Goal: Task Accomplishment & Management: Use online tool/utility

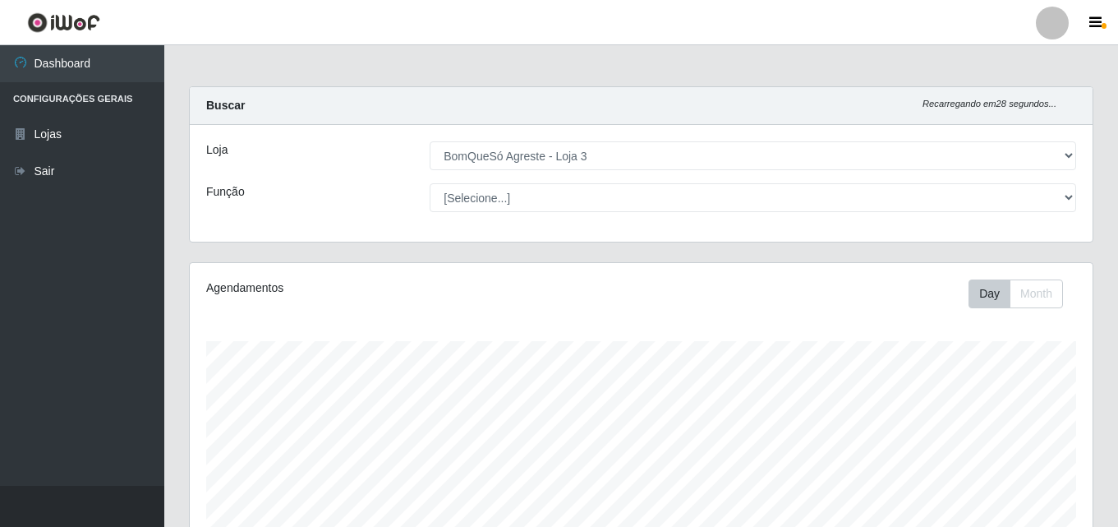
select select "215"
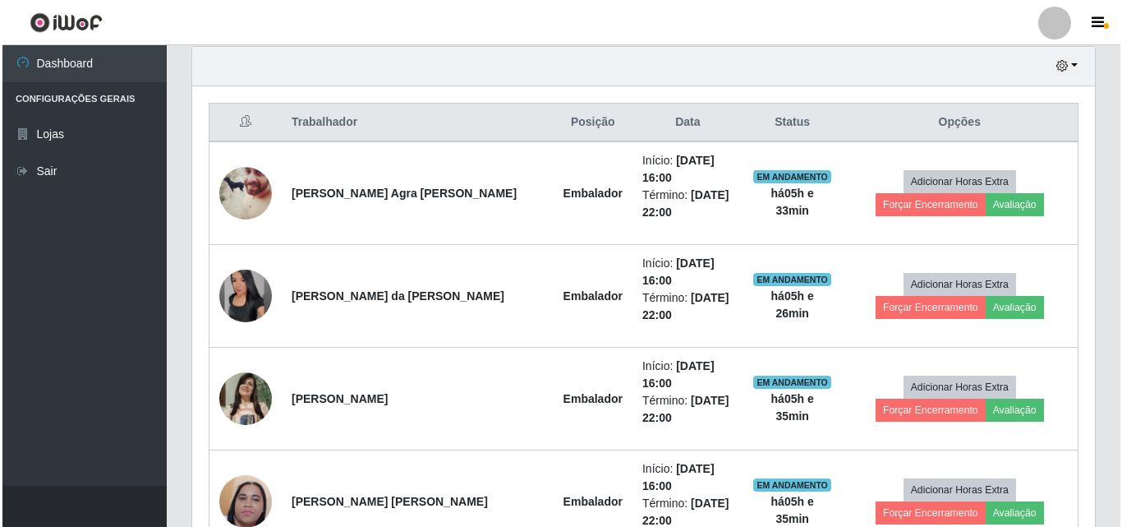
scroll to position [657, 0]
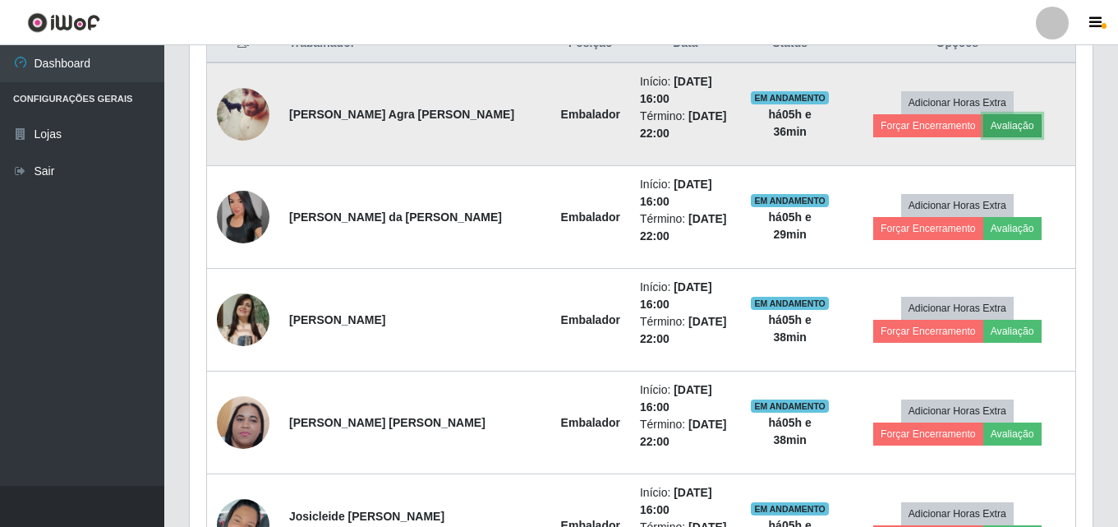
click at [984, 116] on button "Avaliação" at bounding box center [1013, 125] width 58 height 23
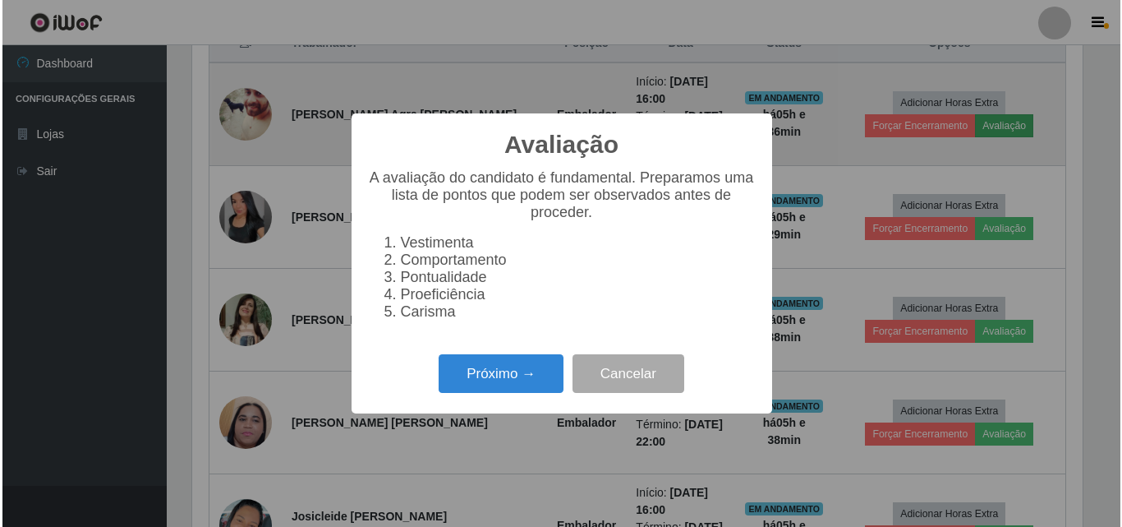
scroll to position [341, 895]
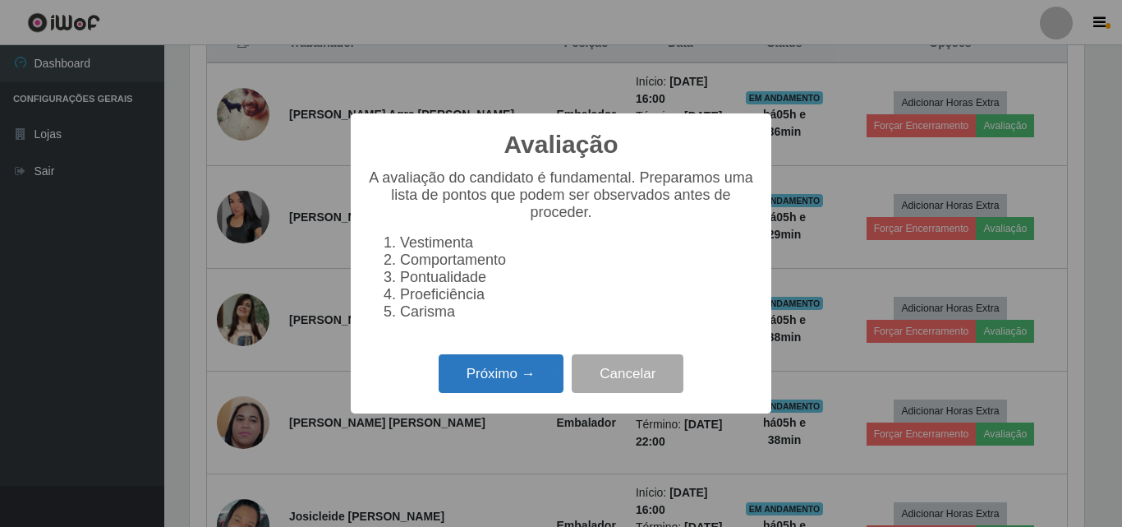
click at [527, 391] on button "Próximo →" at bounding box center [501, 373] width 125 height 39
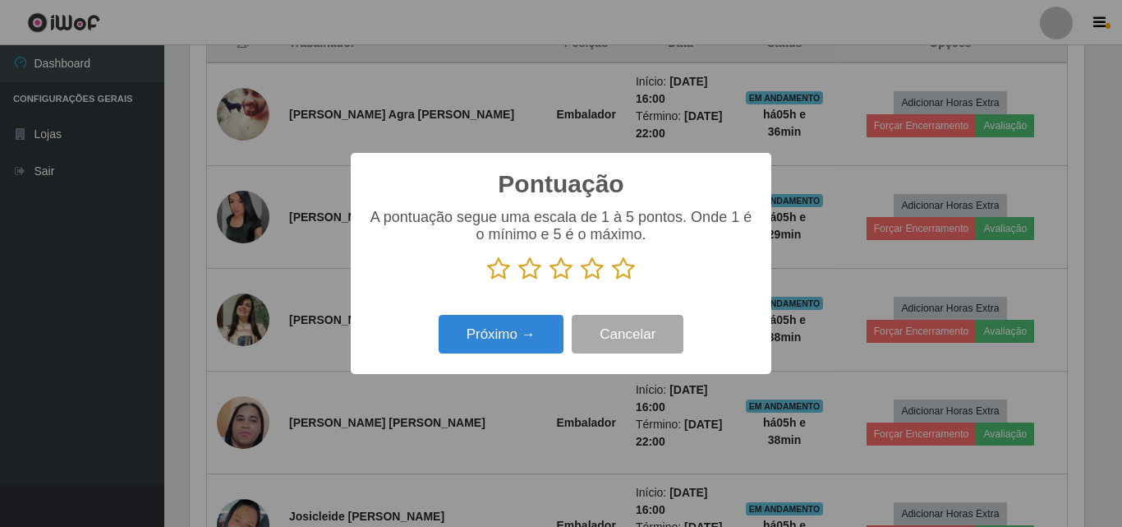
click at [620, 270] on icon at bounding box center [623, 268] width 23 height 25
click at [612, 281] on input "radio" at bounding box center [612, 281] width 0 height 0
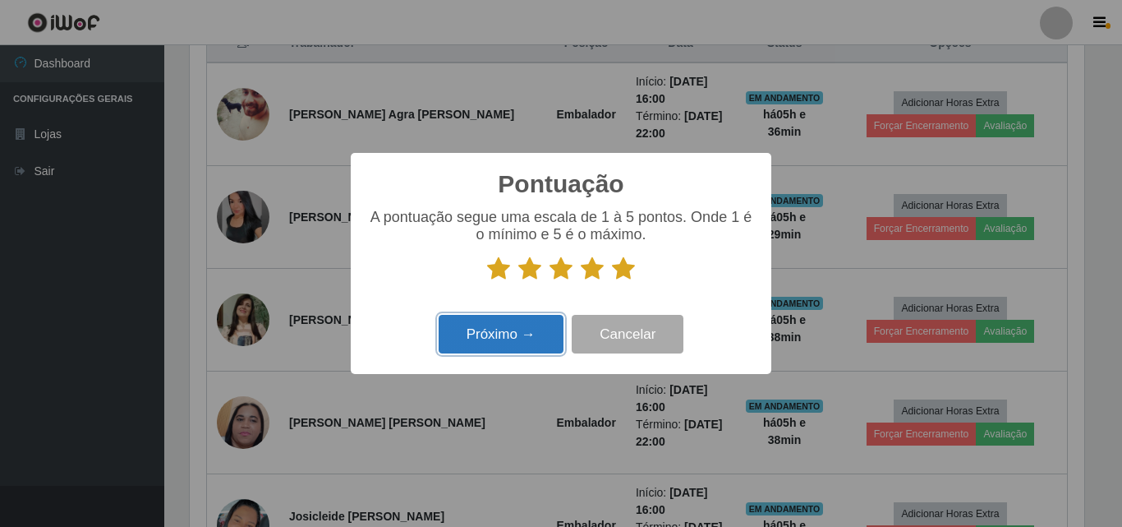
click at [536, 328] on button "Próximo →" at bounding box center [501, 334] width 125 height 39
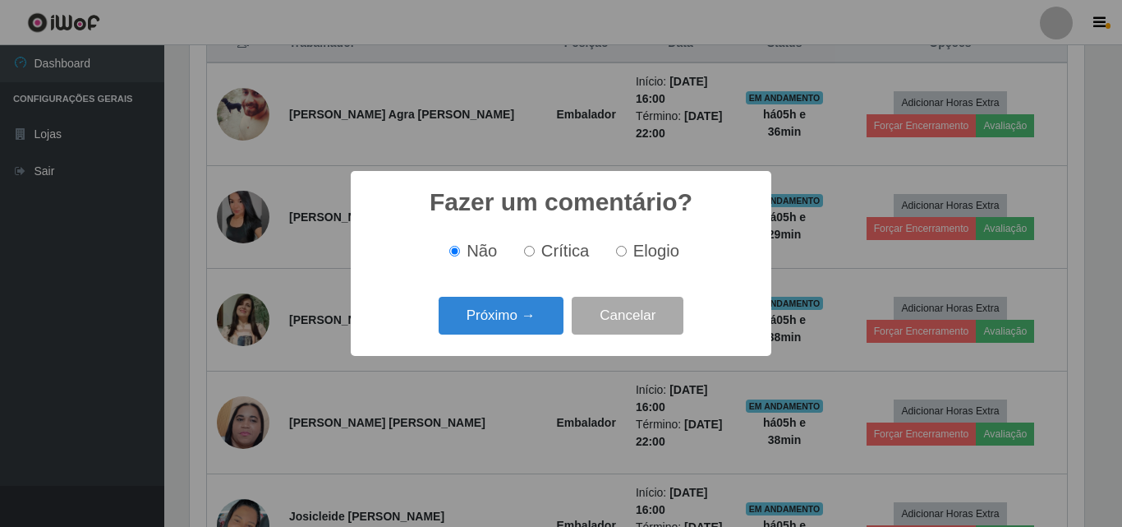
click at [630, 247] on label "Elogio" at bounding box center [645, 251] width 70 height 19
click at [627, 247] on input "Elogio" at bounding box center [621, 251] width 11 height 11
radio input "true"
click at [535, 312] on button "Próximo →" at bounding box center [501, 316] width 125 height 39
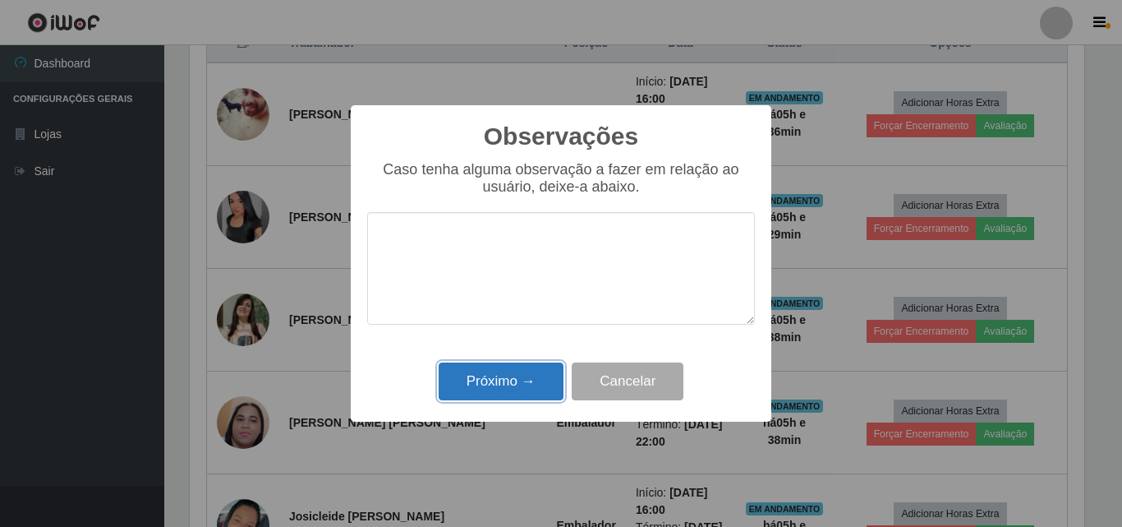
click at [523, 399] on button "Próximo →" at bounding box center [501, 381] width 125 height 39
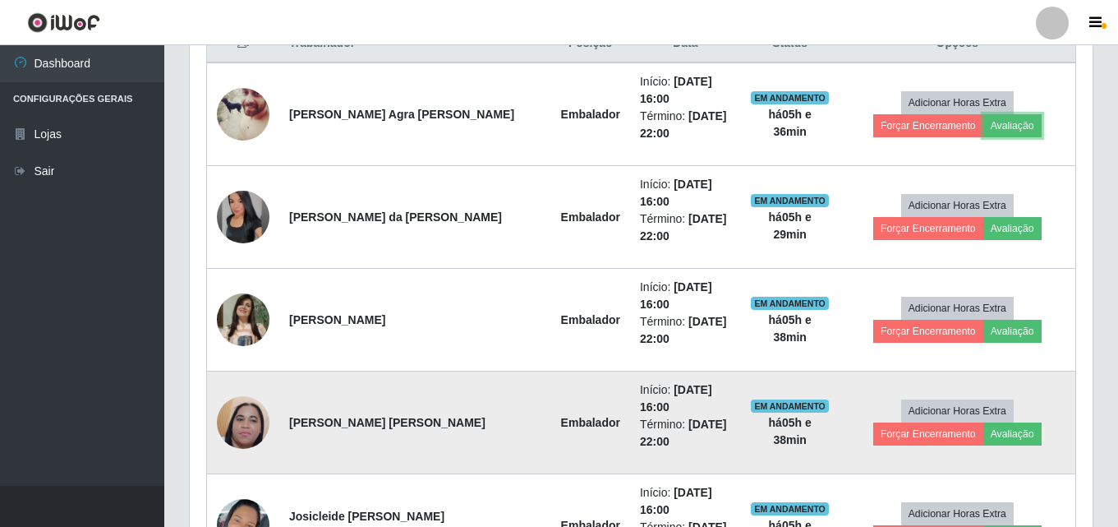
scroll to position [341, 903]
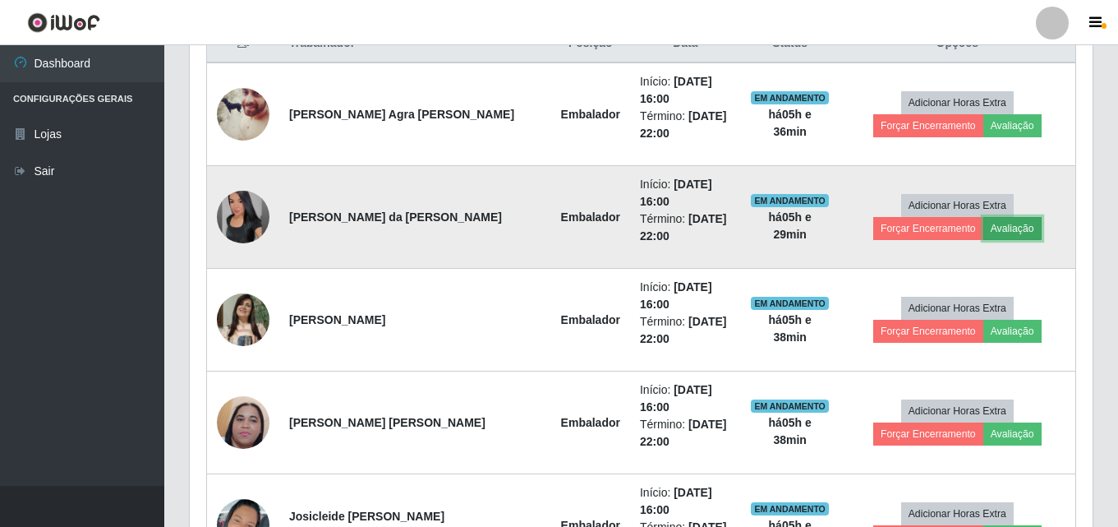
click at [984, 217] on button "Avaliação" at bounding box center [1013, 228] width 58 height 23
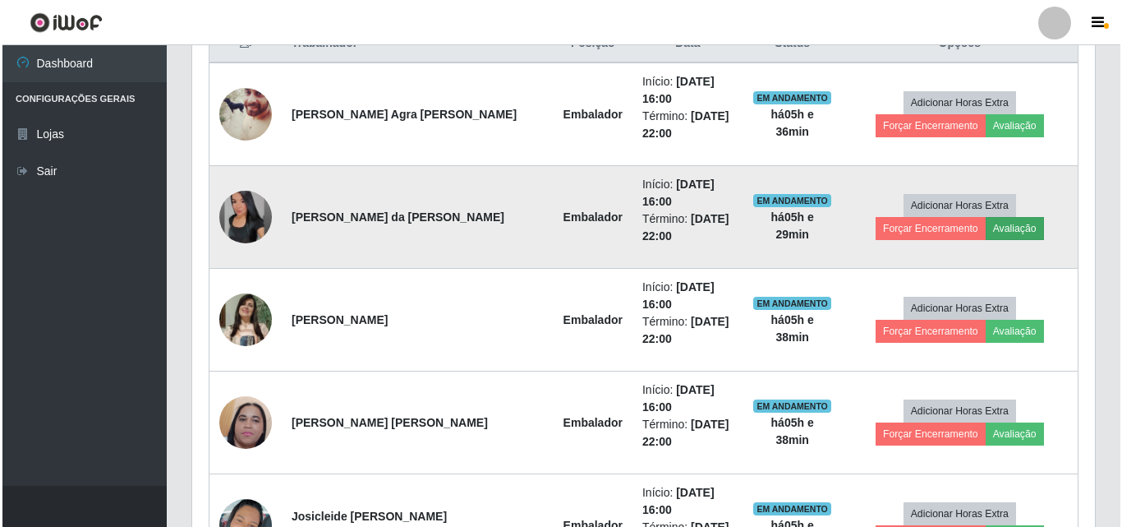
scroll to position [341, 895]
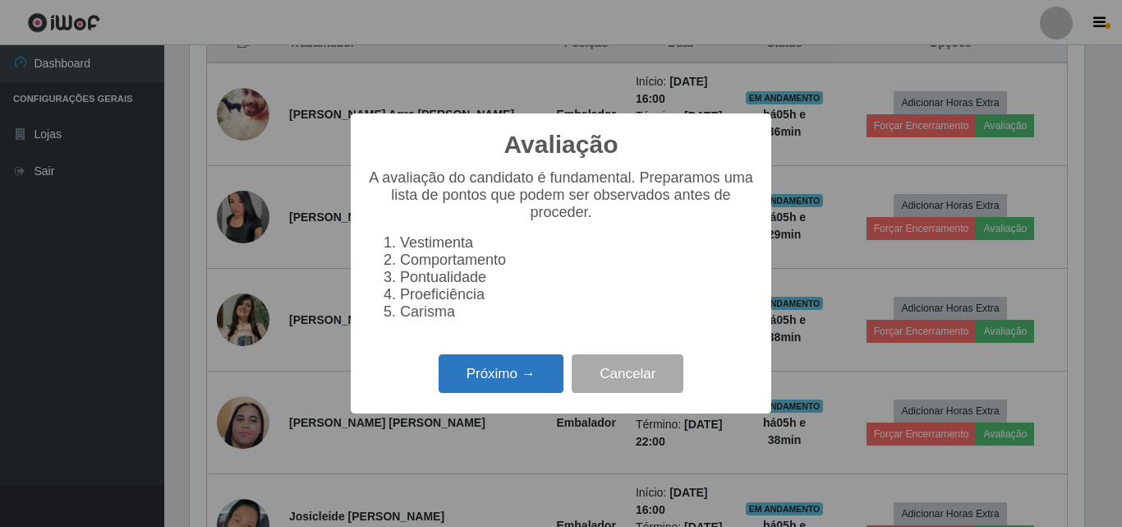
click at [546, 387] on button "Próximo →" at bounding box center [501, 373] width 125 height 39
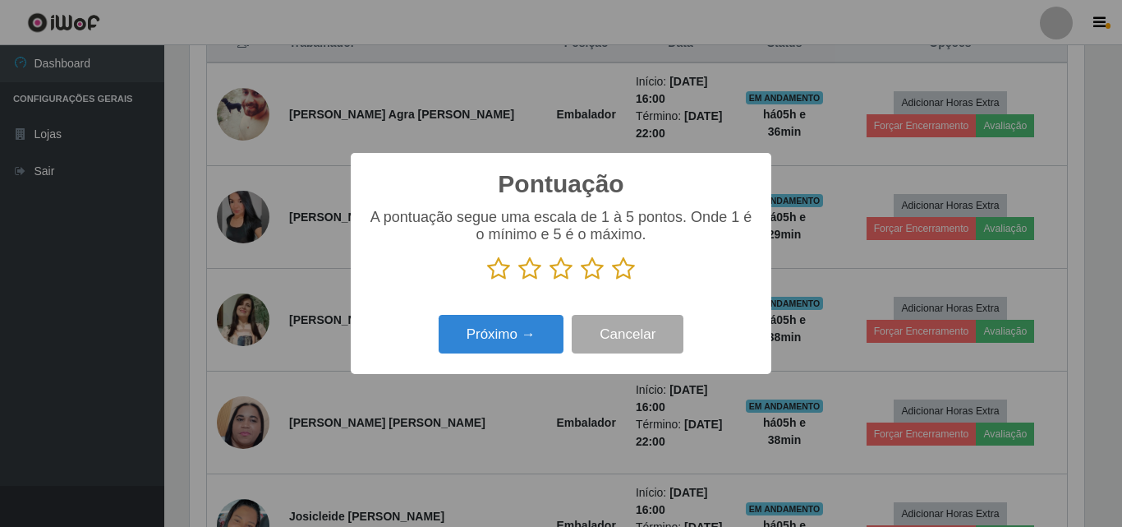
scroll to position [821344, 820790]
click at [621, 267] on icon at bounding box center [623, 268] width 23 height 25
click at [612, 281] on input "radio" at bounding box center [612, 281] width 0 height 0
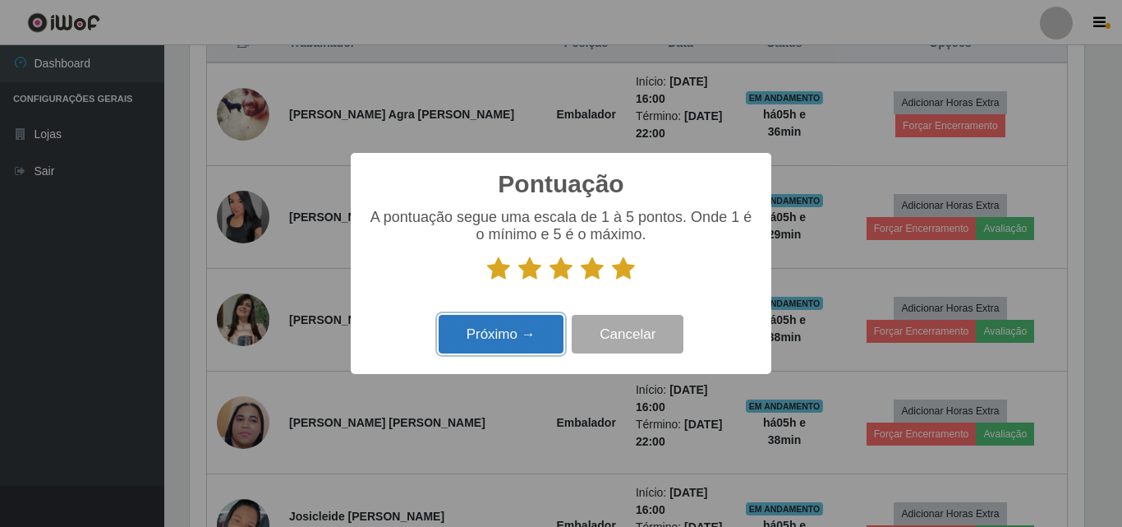
click at [488, 328] on button "Próximo →" at bounding box center [501, 334] width 125 height 39
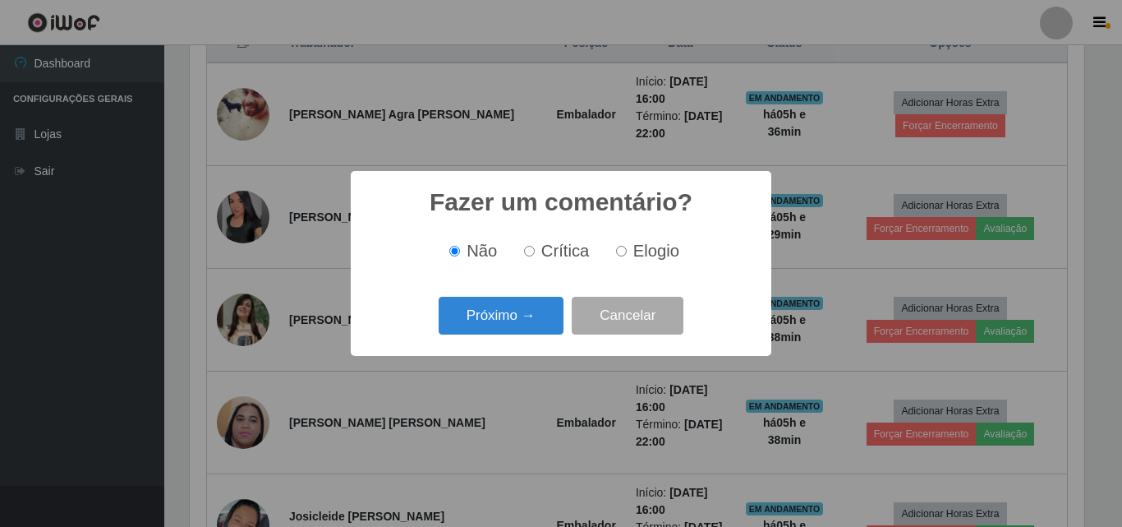
click at [626, 256] on label "Elogio" at bounding box center [645, 251] width 70 height 19
click at [626, 256] on input "Elogio" at bounding box center [621, 251] width 11 height 11
radio input "true"
click at [514, 321] on button "Próximo →" at bounding box center [501, 316] width 125 height 39
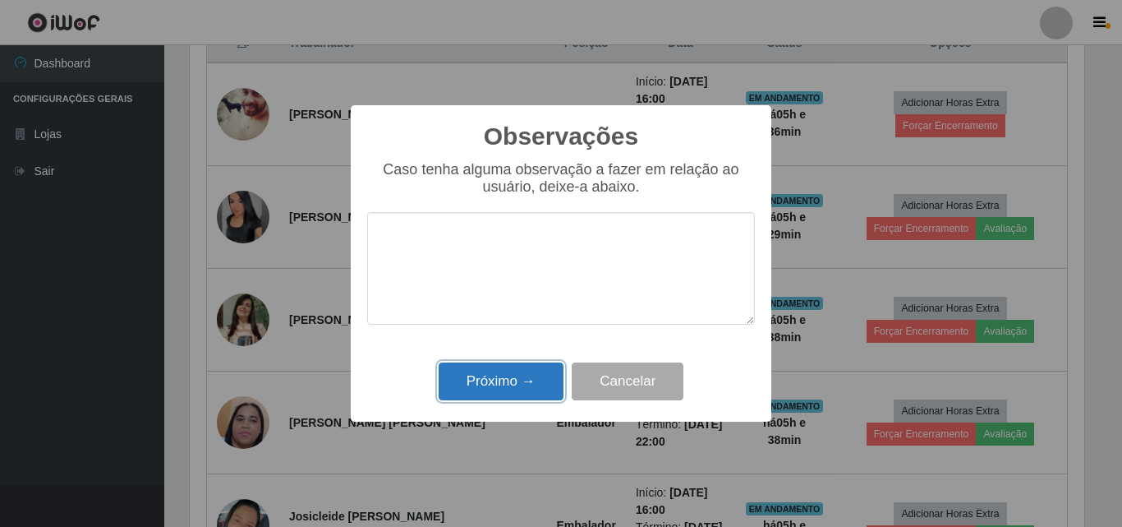
click at [527, 382] on button "Próximo →" at bounding box center [501, 381] width 125 height 39
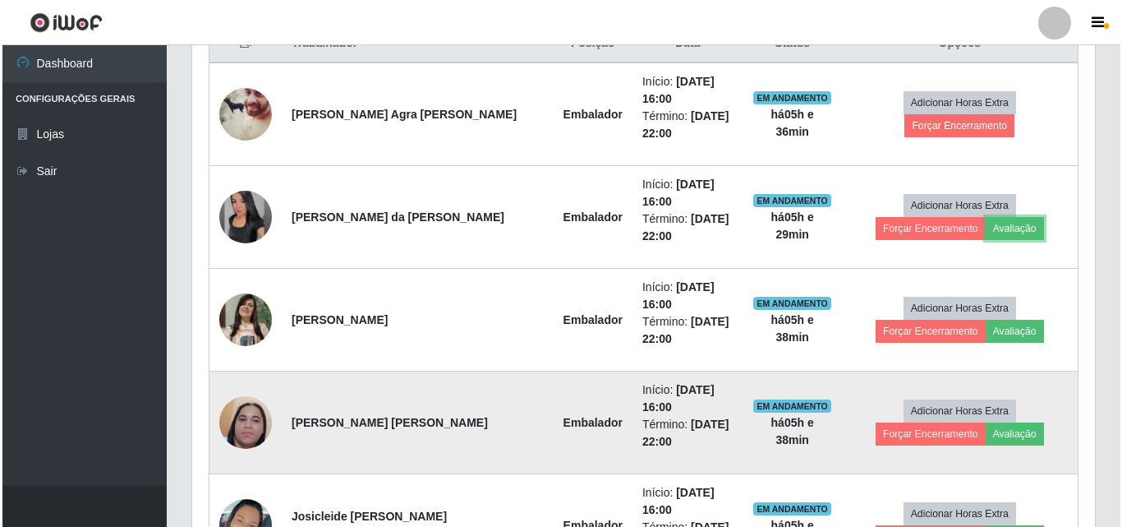
scroll to position [740, 0]
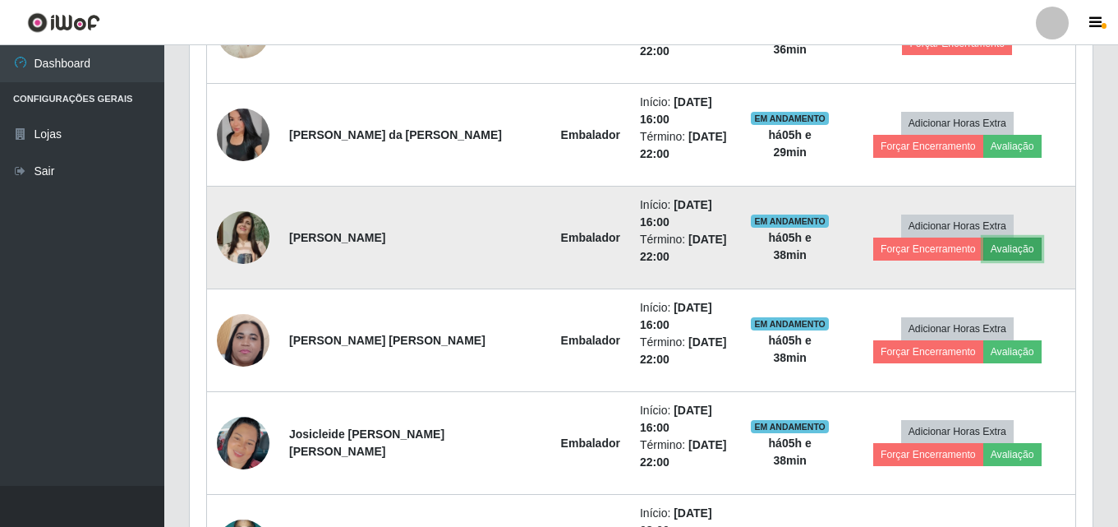
click at [984, 237] on button "Avaliação" at bounding box center [1013, 248] width 58 height 23
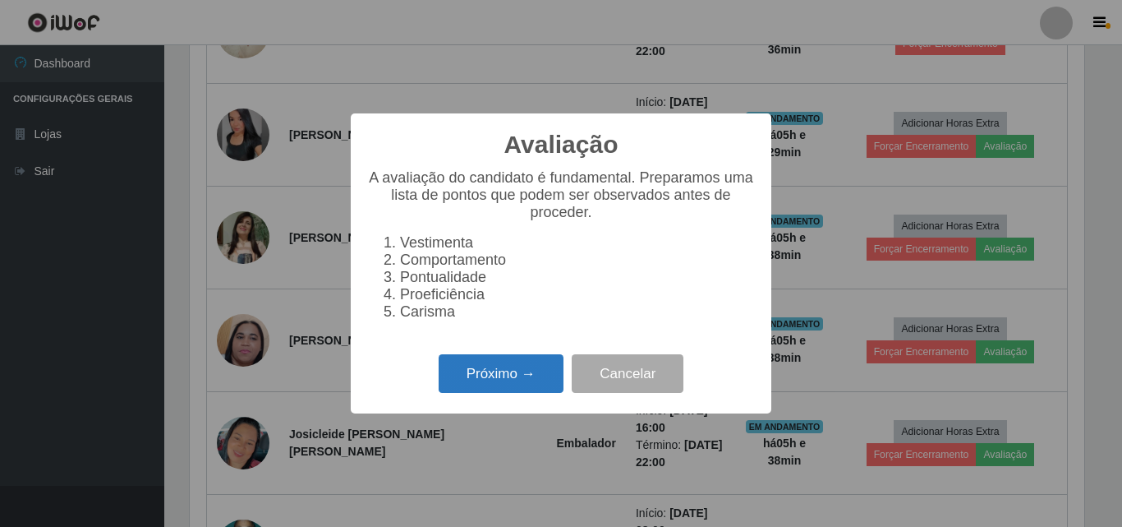
click at [532, 384] on button "Próximo →" at bounding box center [501, 373] width 125 height 39
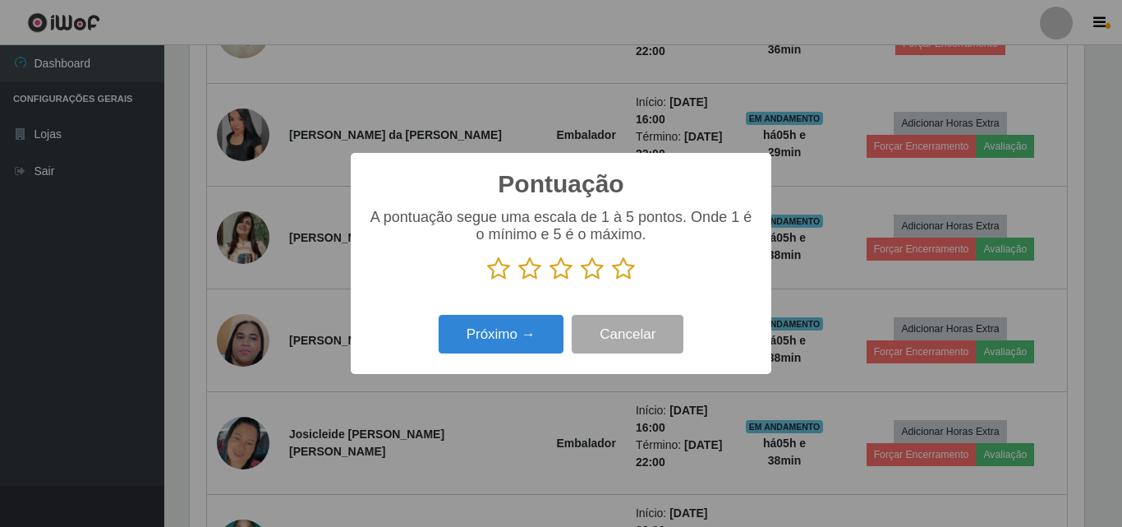
click at [622, 275] on icon at bounding box center [623, 268] width 23 height 25
click at [612, 281] on input "radio" at bounding box center [612, 281] width 0 height 0
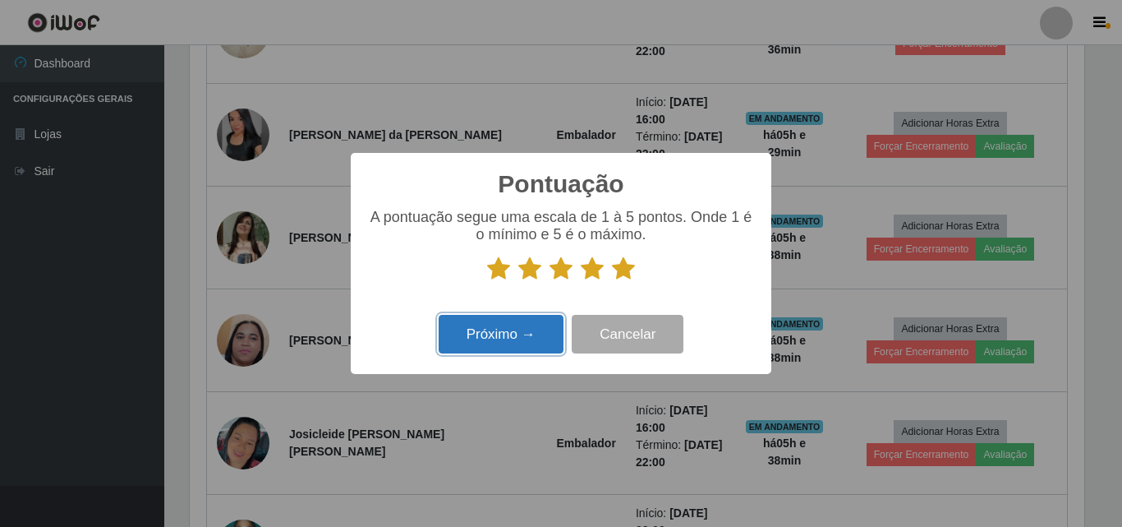
click at [528, 344] on button "Próximo →" at bounding box center [501, 334] width 125 height 39
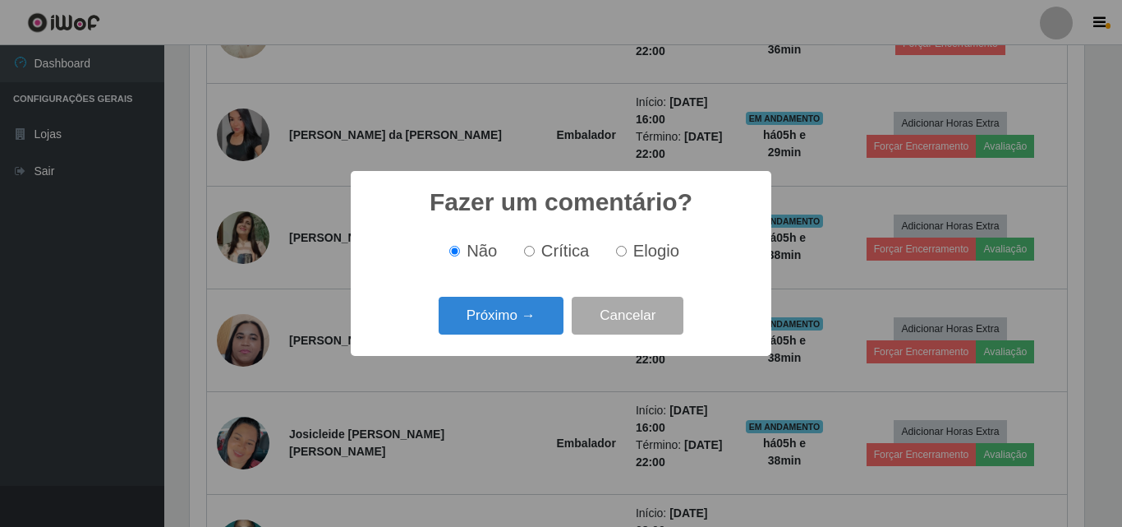
click at [638, 255] on span "Elogio" at bounding box center [657, 251] width 46 height 18
click at [627, 255] on input "Elogio" at bounding box center [621, 251] width 11 height 11
radio input "true"
click at [528, 312] on button "Próximo →" at bounding box center [501, 316] width 125 height 39
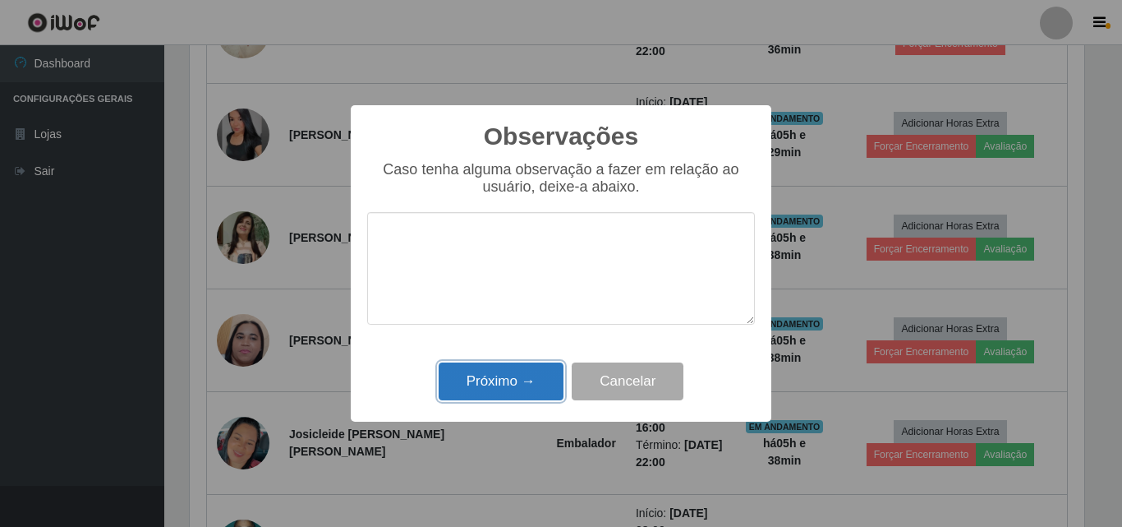
click at [523, 383] on button "Próximo →" at bounding box center [501, 381] width 125 height 39
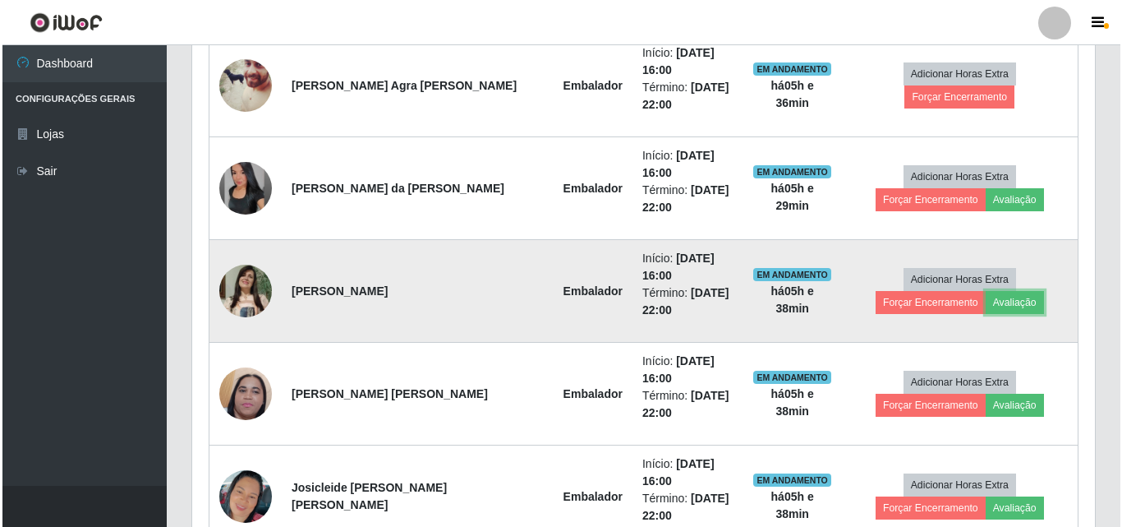
scroll to position [657, 0]
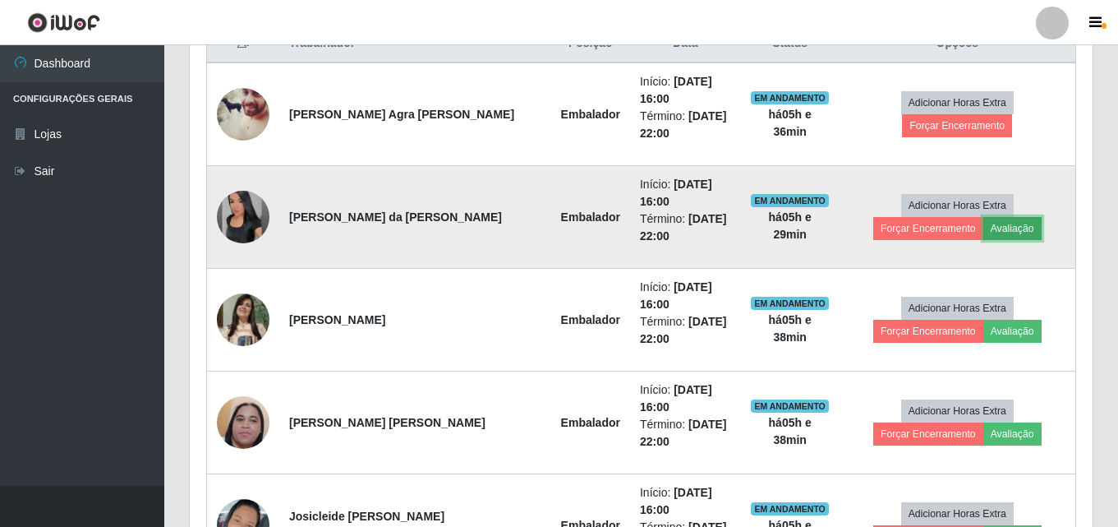
click at [984, 217] on button "Avaliação" at bounding box center [1013, 228] width 58 height 23
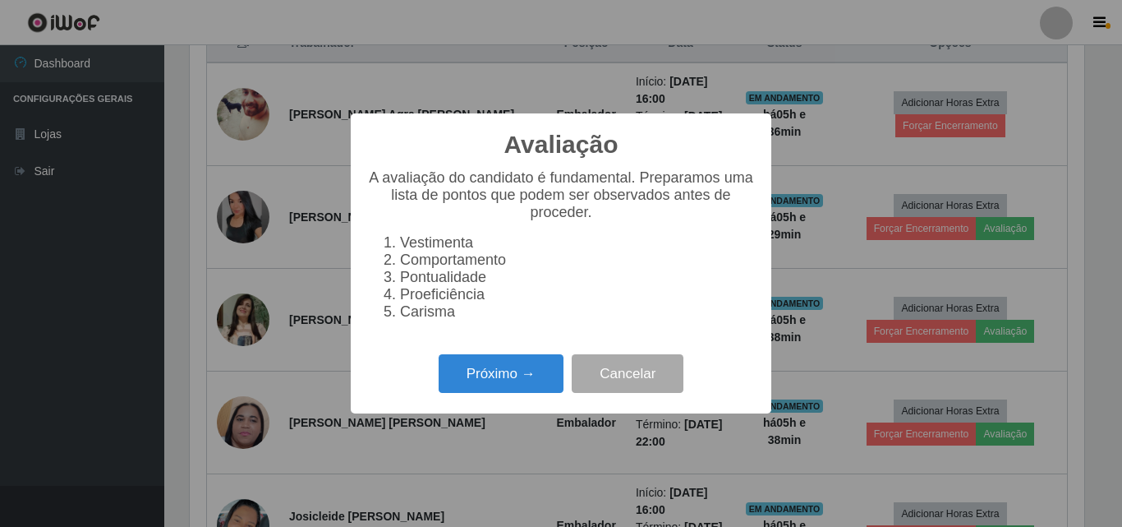
scroll to position [341, 895]
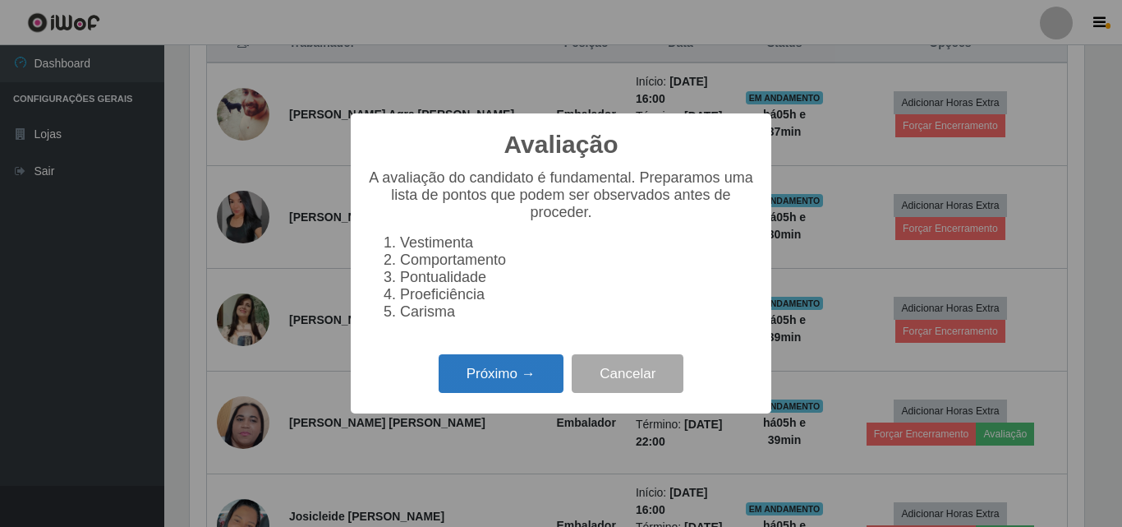
click at [447, 382] on button "Próximo →" at bounding box center [501, 373] width 125 height 39
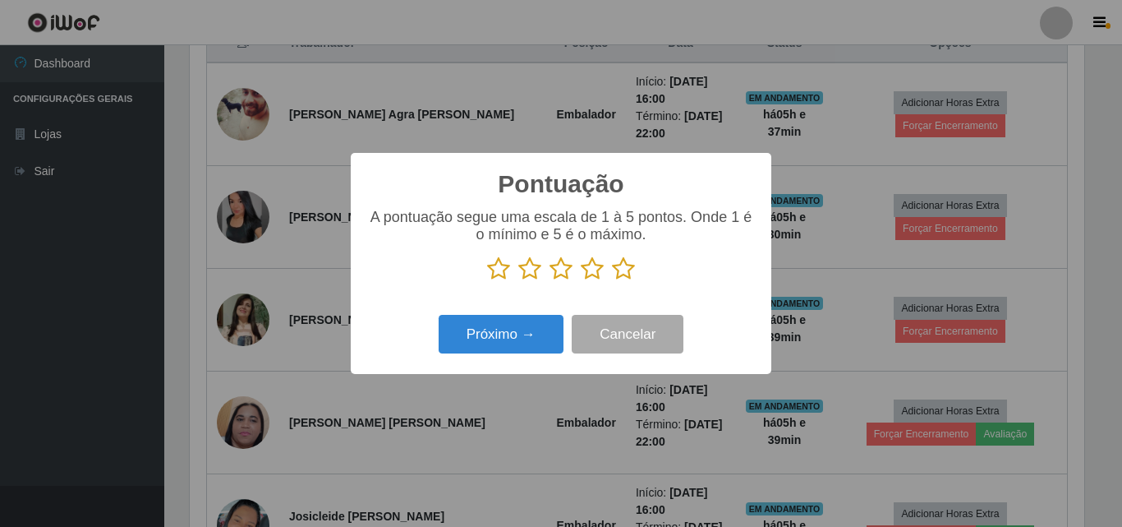
scroll to position [821344, 820790]
click at [634, 268] on icon at bounding box center [623, 268] width 23 height 25
click at [612, 281] on input "radio" at bounding box center [612, 281] width 0 height 0
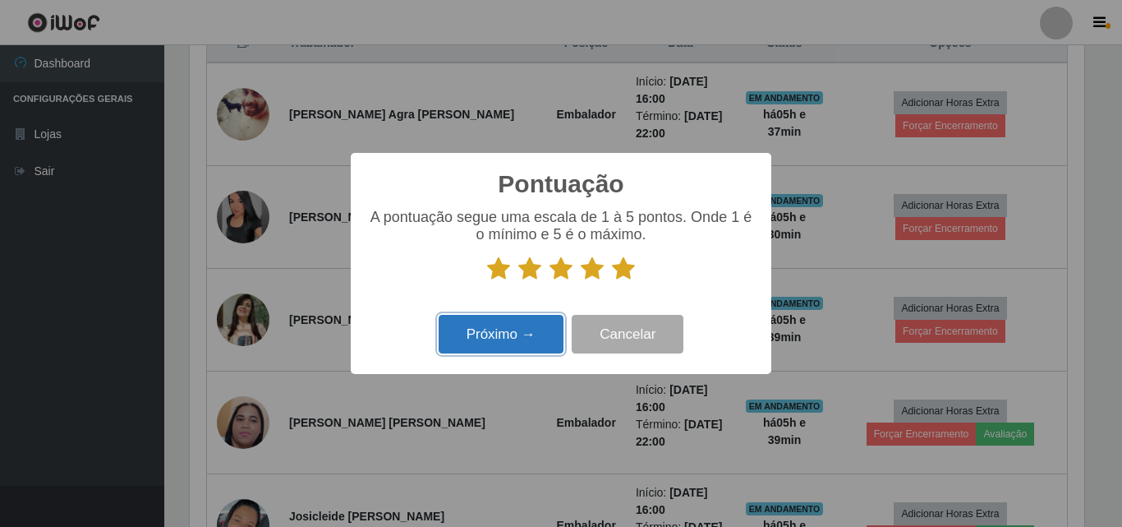
click at [523, 345] on button "Próximo →" at bounding box center [501, 334] width 125 height 39
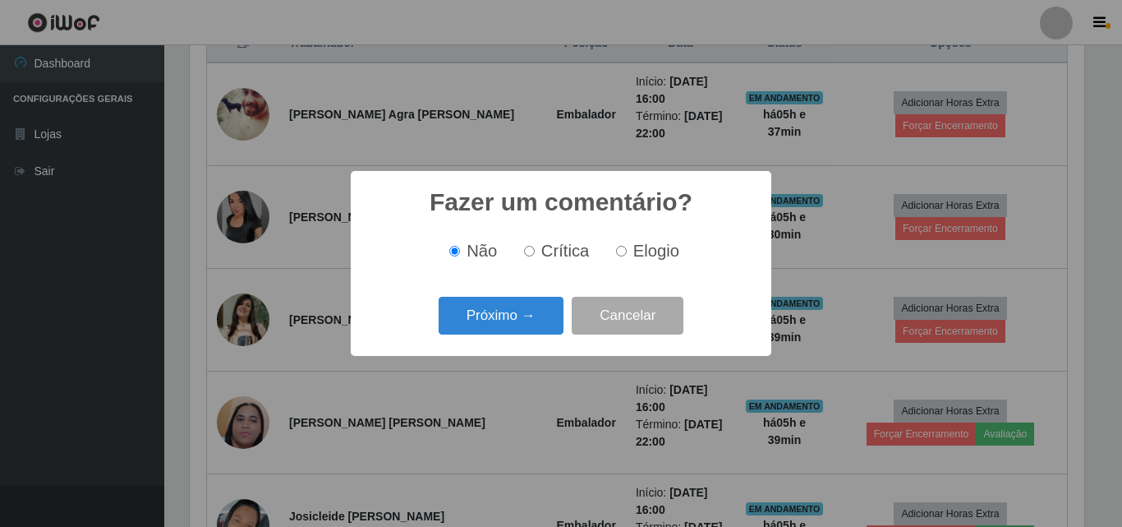
click at [621, 251] on input "Elogio" at bounding box center [621, 251] width 11 height 11
radio input "true"
click at [520, 318] on button "Próximo →" at bounding box center [501, 316] width 125 height 39
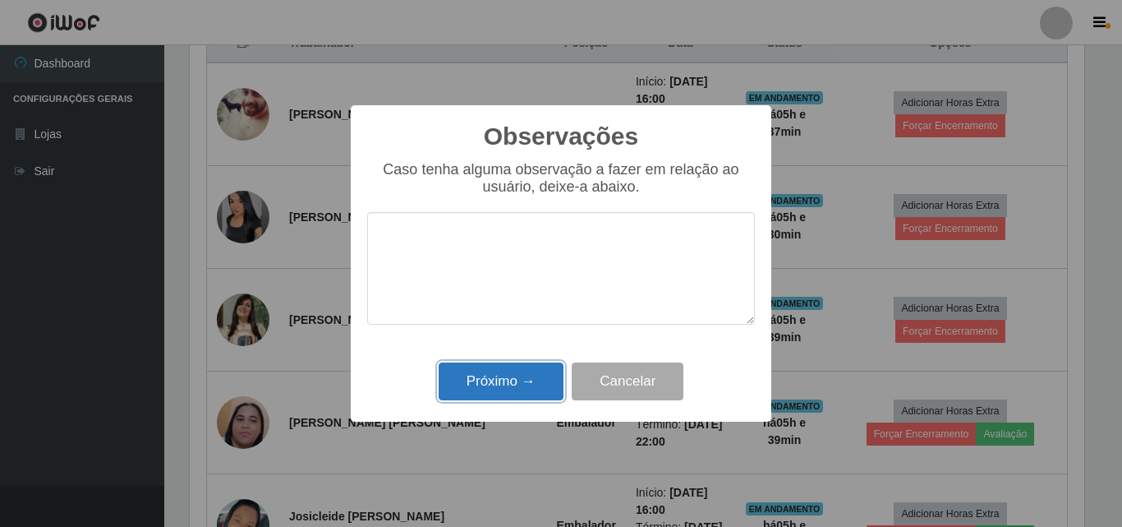
click at [525, 386] on button "Próximo →" at bounding box center [501, 381] width 125 height 39
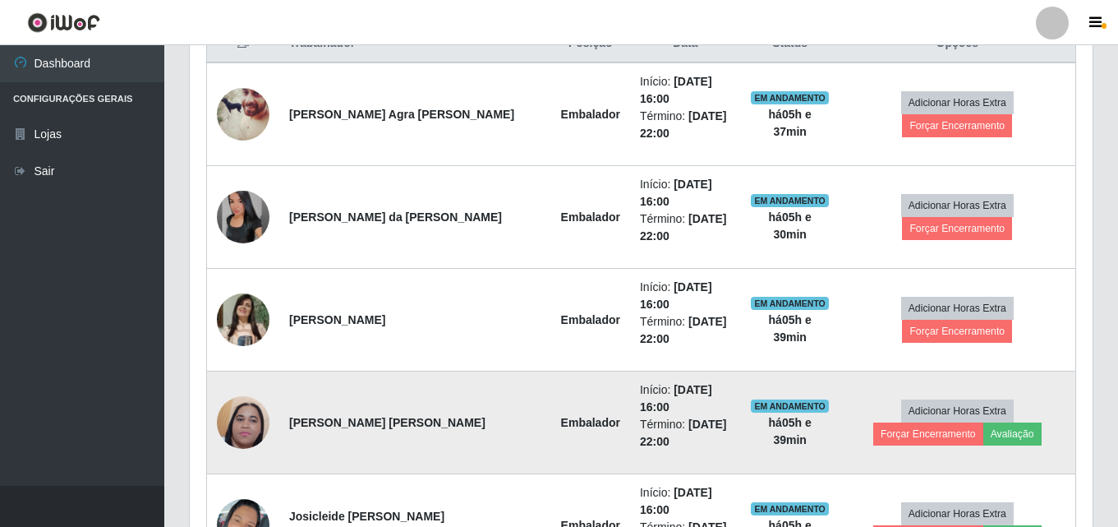
scroll to position [0, 0]
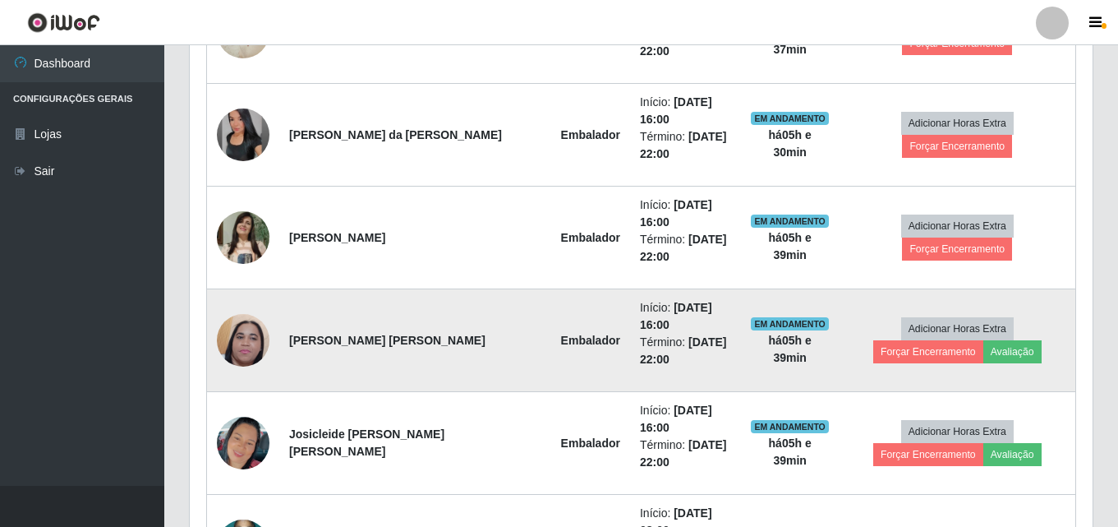
click at [251, 285] on img at bounding box center [243, 340] width 53 height 117
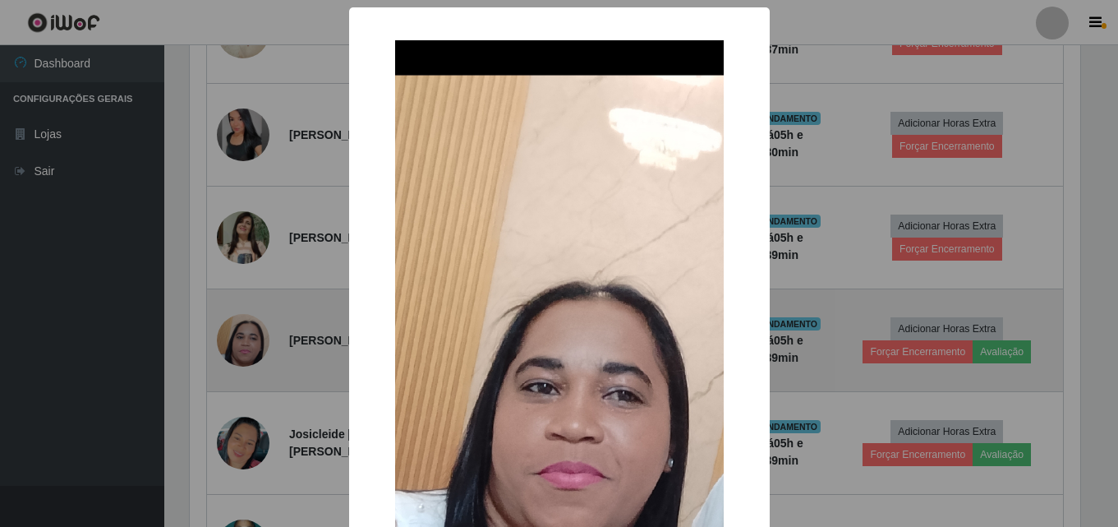
scroll to position [341, 895]
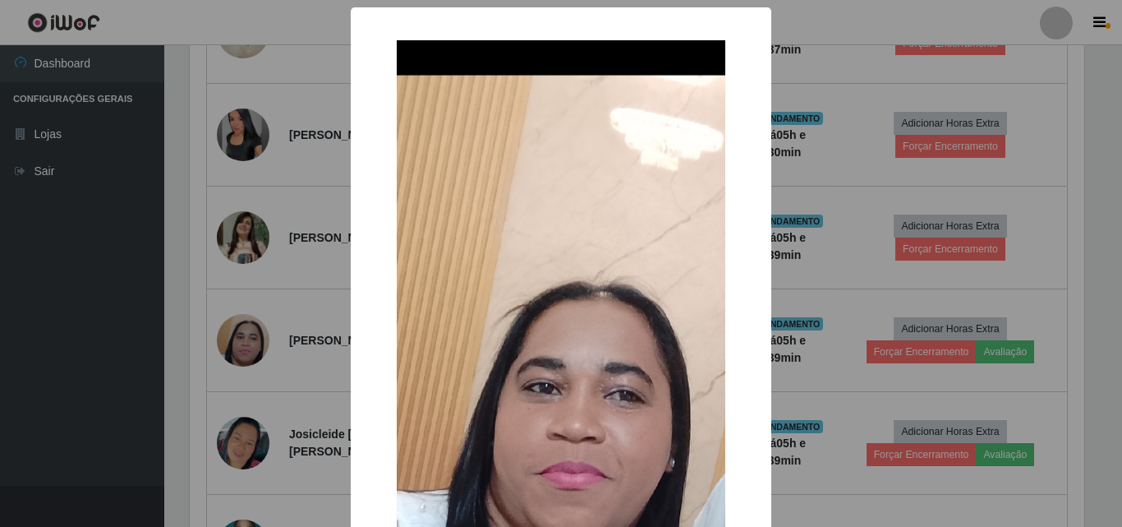
click at [253, 318] on div "× OK Cancel" at bounding box center [561, 263] width 1122 height 527
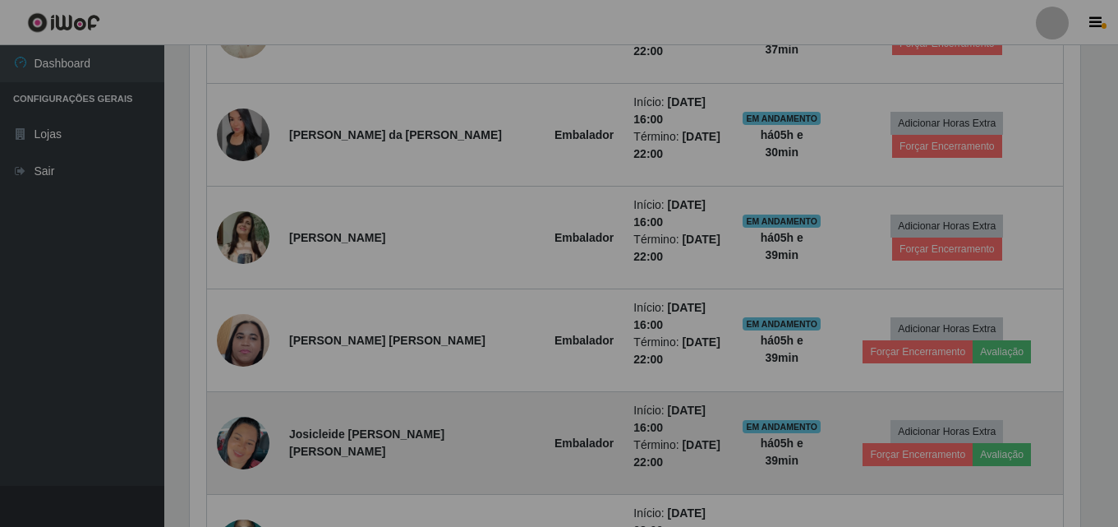
scroll to position [341, 903]
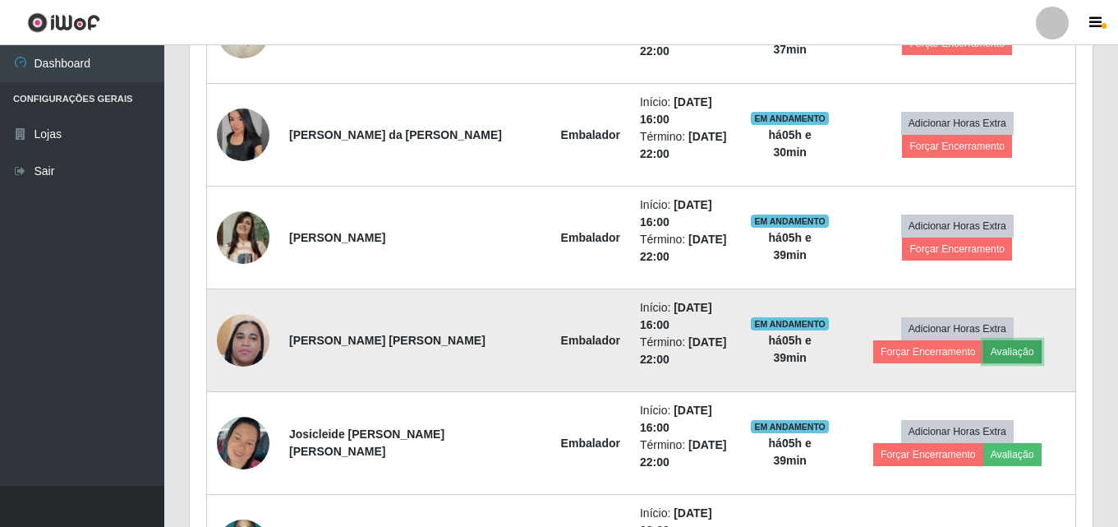
click at [984, 340] on button "Avaliação" at bounding box center [1013, 351] width 58 height 23
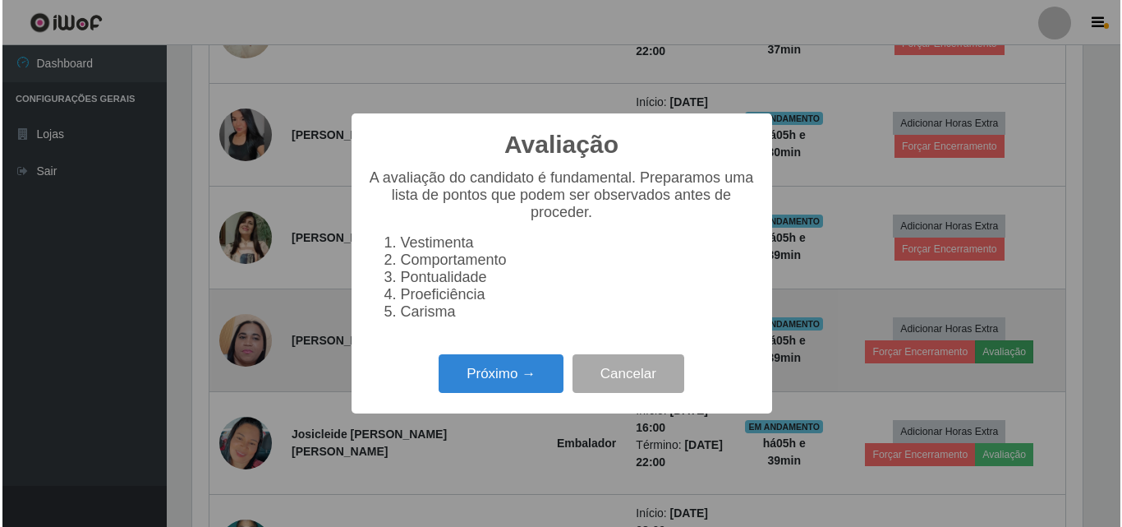
scroll to position [341, 895]
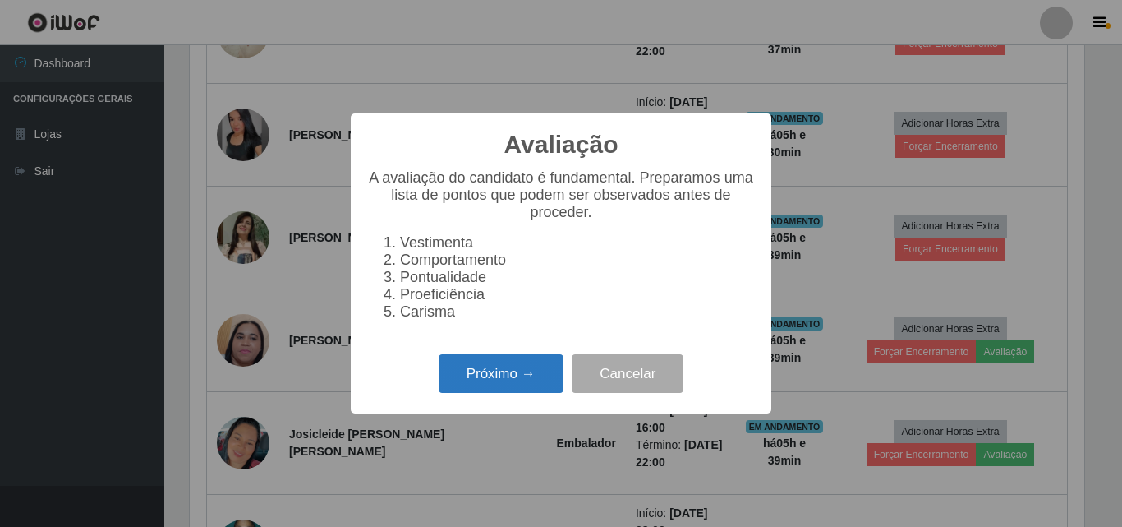
click at [538, 380] on button "Próximo →" at bounding box center [501, 373] width 125 height 39
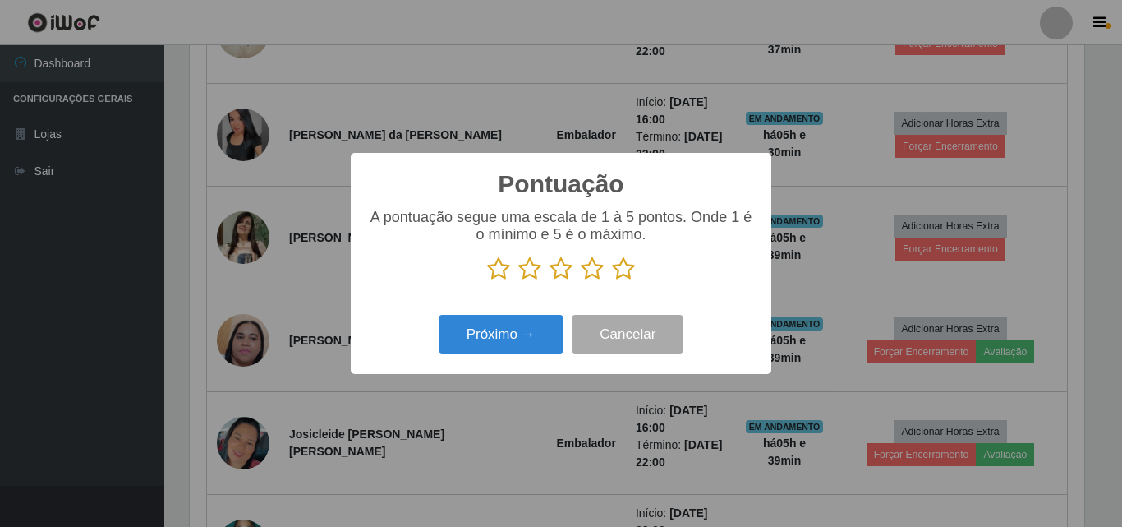
click at [620, 270] on icon at bounding box center [623, 268] width 23 height 25
click at [612, 281] on input "radio" at bounding box center [612, 281] width 0 height 0
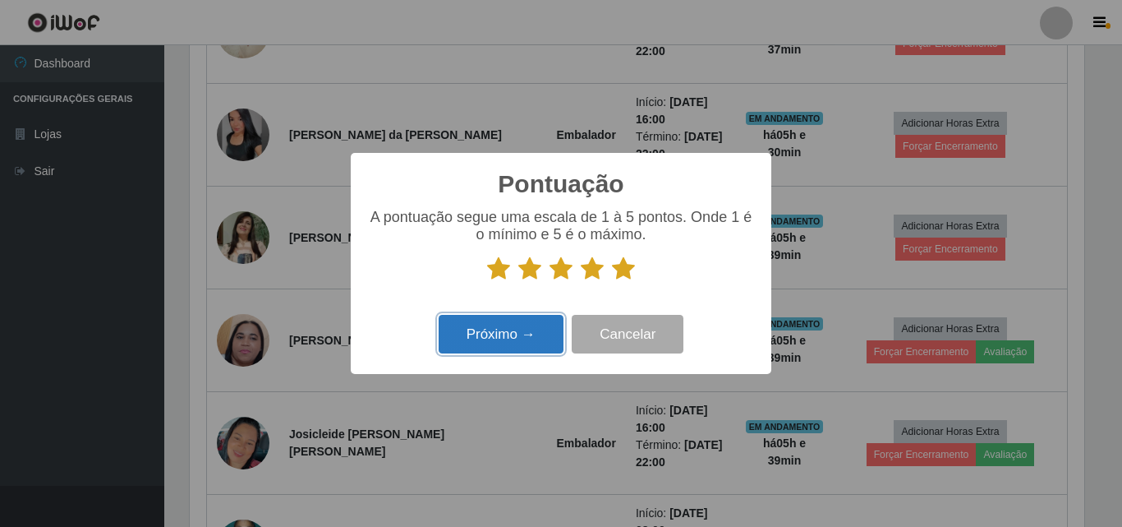
click at [528, 343] on button "Próximo →" at bounding box center [501, 334] width 125 height 39
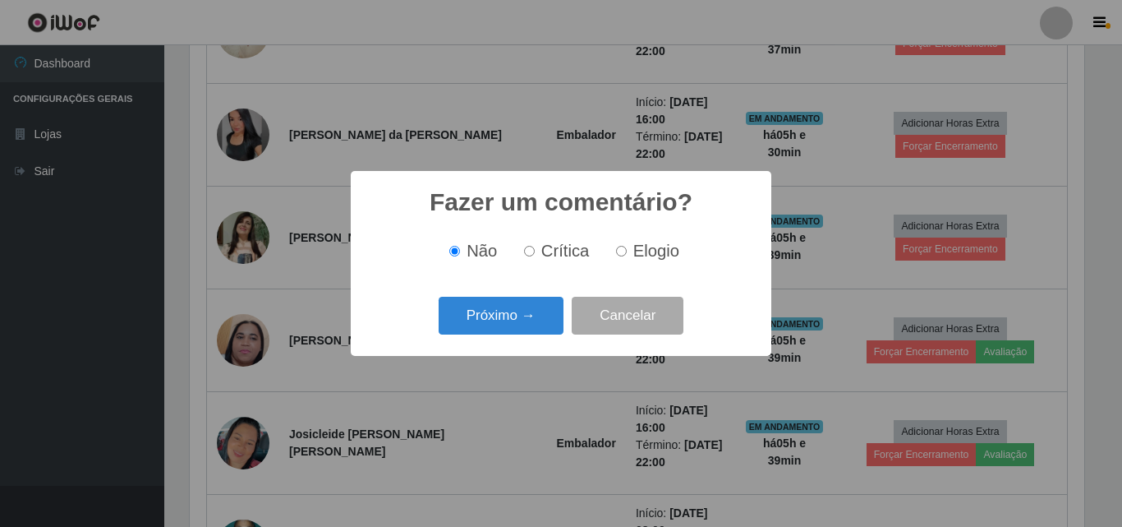
click at [624, 255] on input "Elogio" at bounding box center [621, 251] width 11 height 11
radio input "true"
click at [519, 311] on button "Próximo →" at bounding box center [501, 316] width 125 height 39
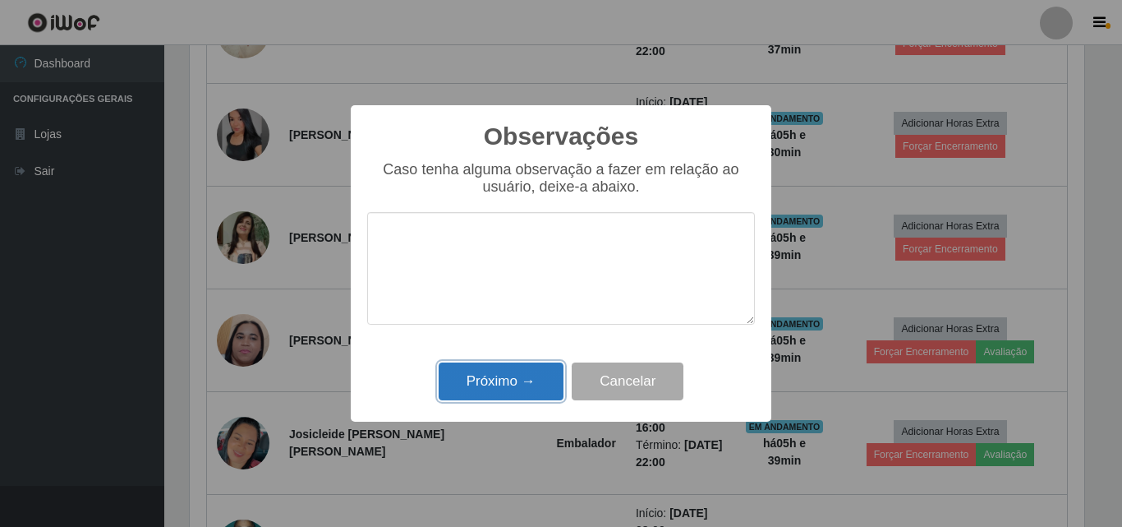
click at [528, 380] on button "Próximo →" at bounding box center [501, 381] width 125 height 39
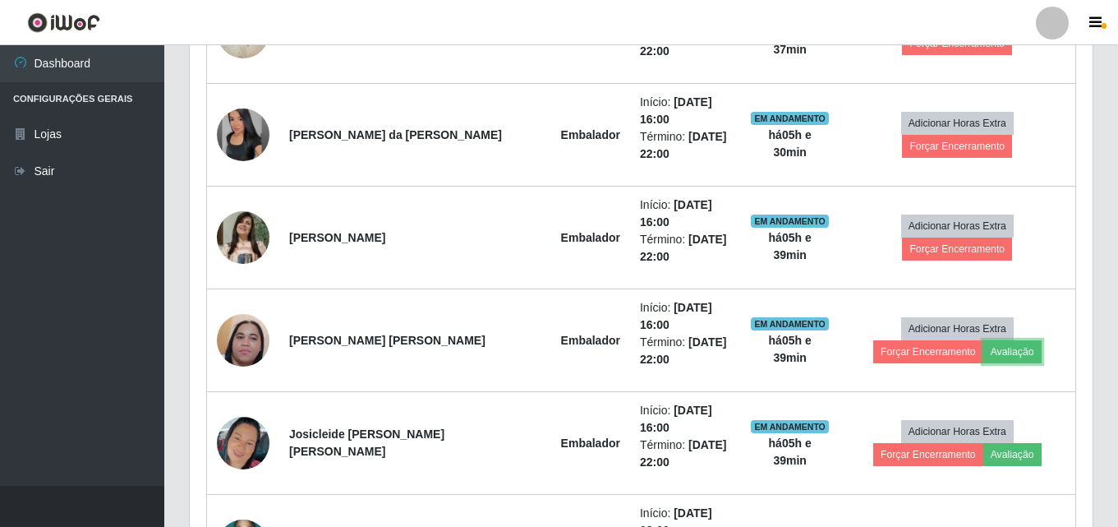
scroll to position [341, 903]
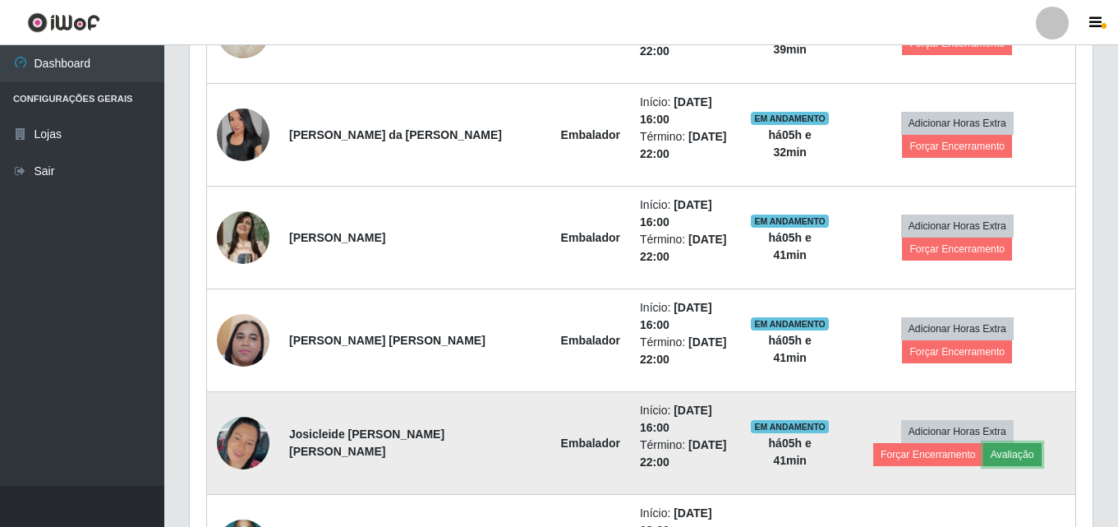
click at [984, 443] on button "Avaliação" at bounding box center [1013, 454] width 58 height 23
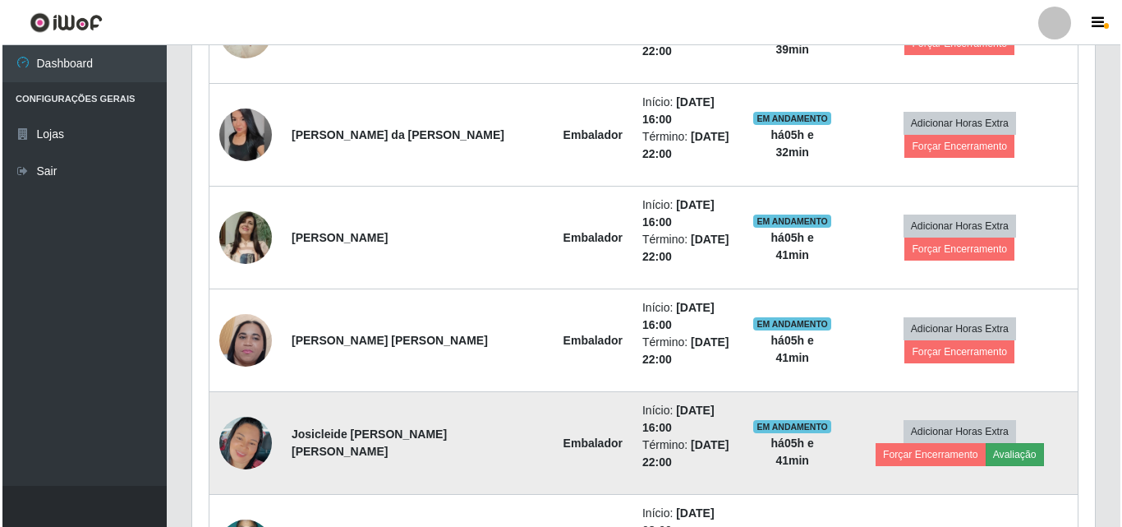
scroll to position [341, 895]
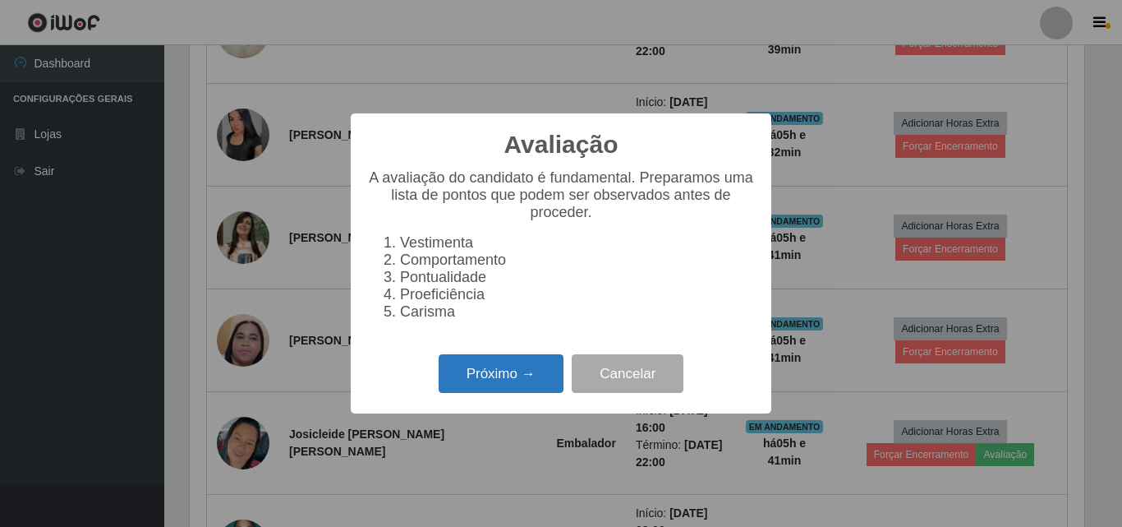
click at [475, 393] on button "Próximo →" at bounding box center [501, 373] width 125 height 39
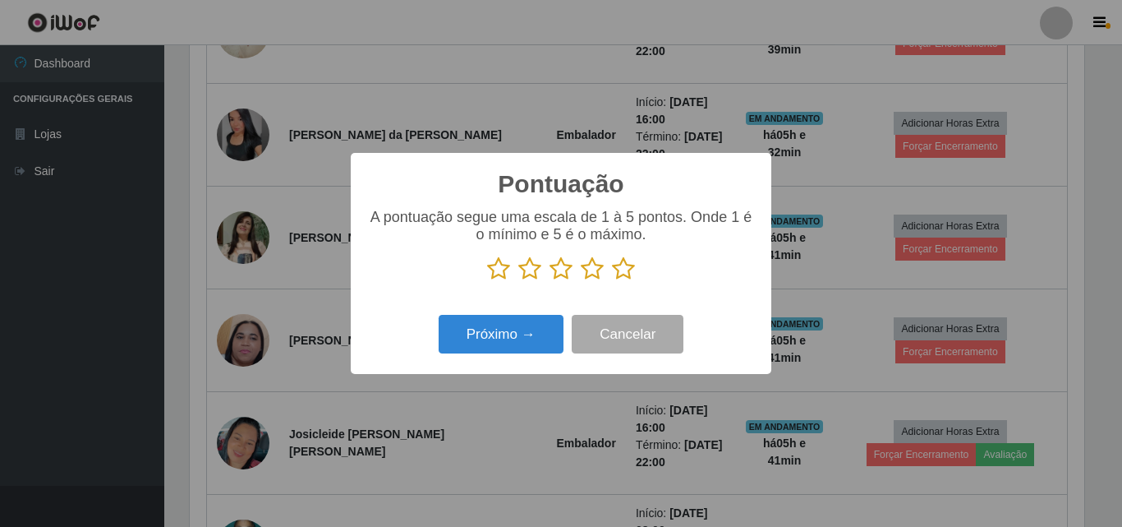
click at [621, 267] on icon at bounding box center [623, 268] width 23 height 25
click at [612, 281] on input "radio" at bounding box center [612, 281] width 0 height 0
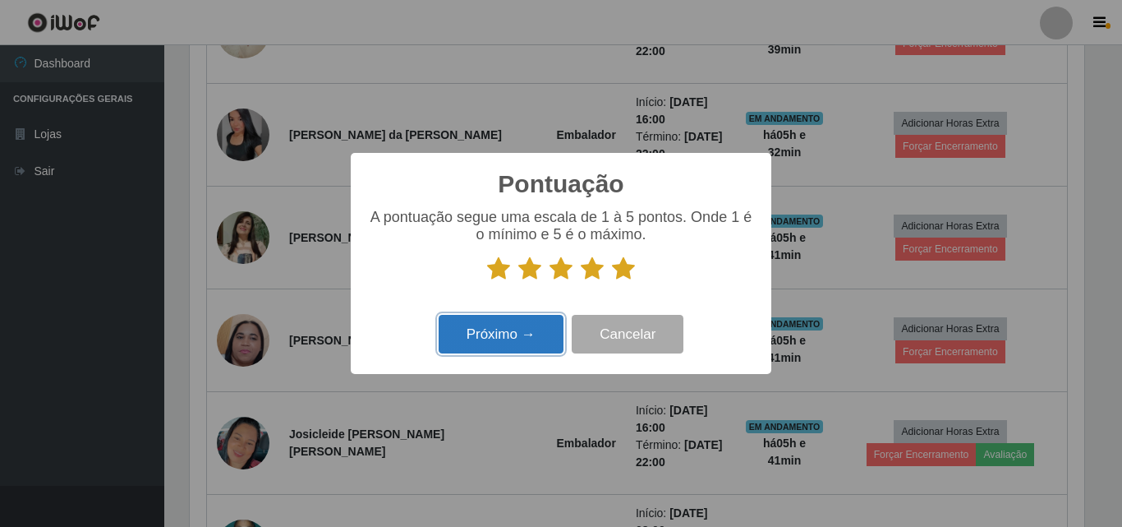
click at [530, 330] on button "Próximo →" at bounding box center [501, 334] width 125 height 39
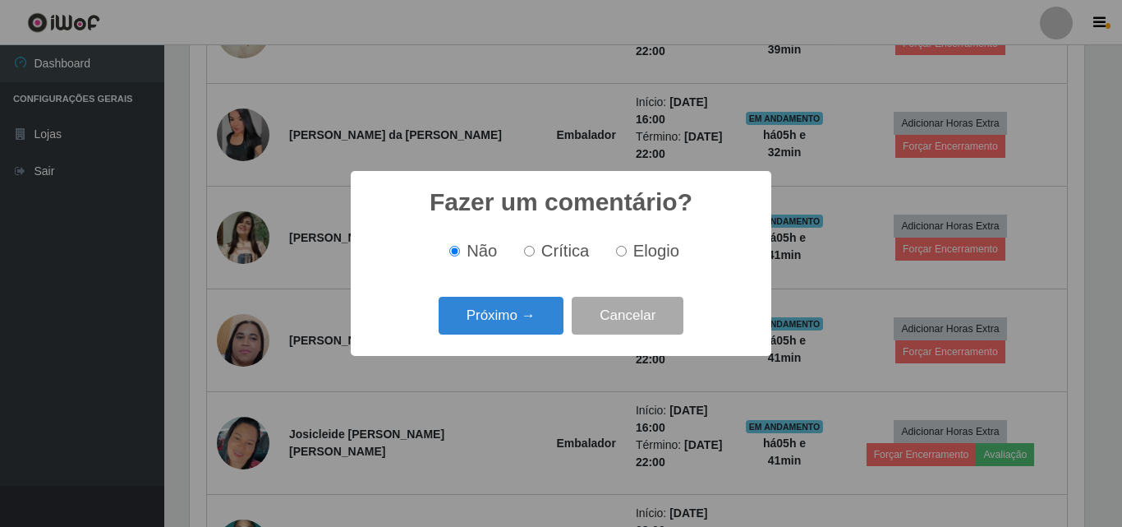
click at [662, 251] on span "Elogio" at bounding box center [657, 251] width 46 height 18
click at [627, 251] on input "Elogio" at bounding box center [621, 251] width 11 height 11
radio input "true"
click at [501, 323] on button "Próximo →" at bounding box center [501, 316] width 125 height 39
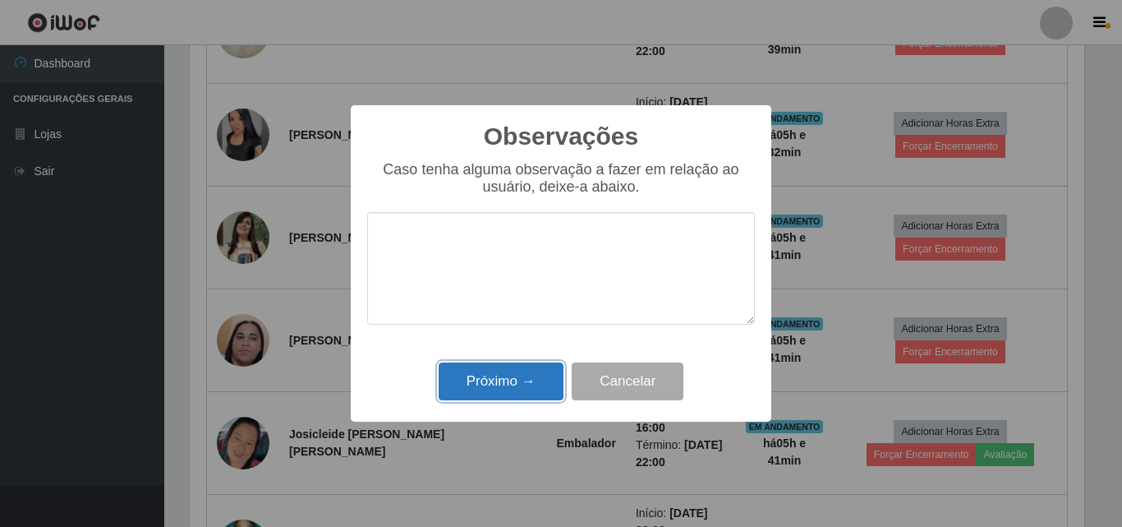
click at [509, 394] on button "Próximo →" at bounding box center [501, 381] width 125 height 39
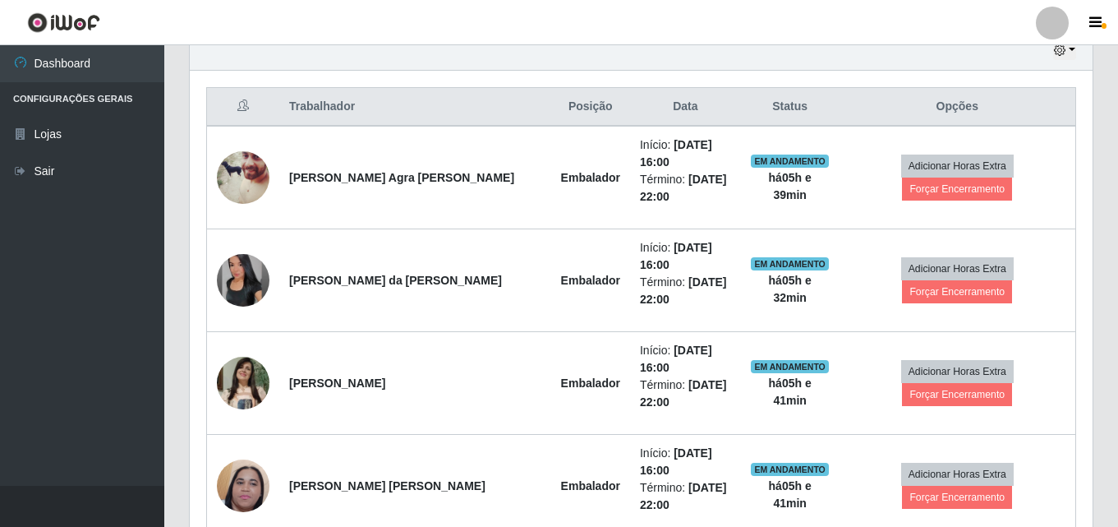
scroll to position [493, 0]
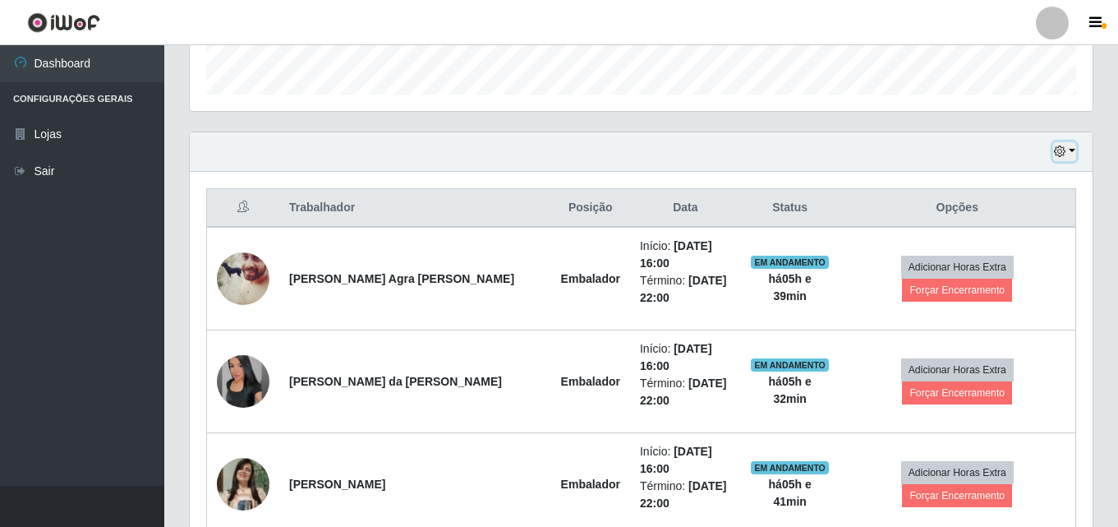
click at [1066, 145] on button "button" at bounding box center [1064, 151] width 23 height 19
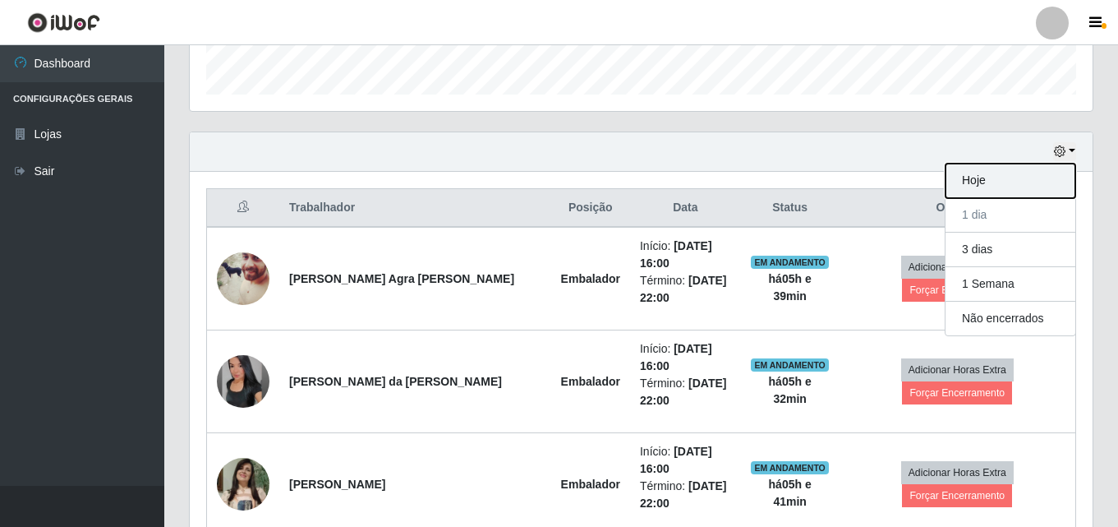
click at [1010, 177] on button "Hoje" at bounding box center [1011, 181] width 130 height 35
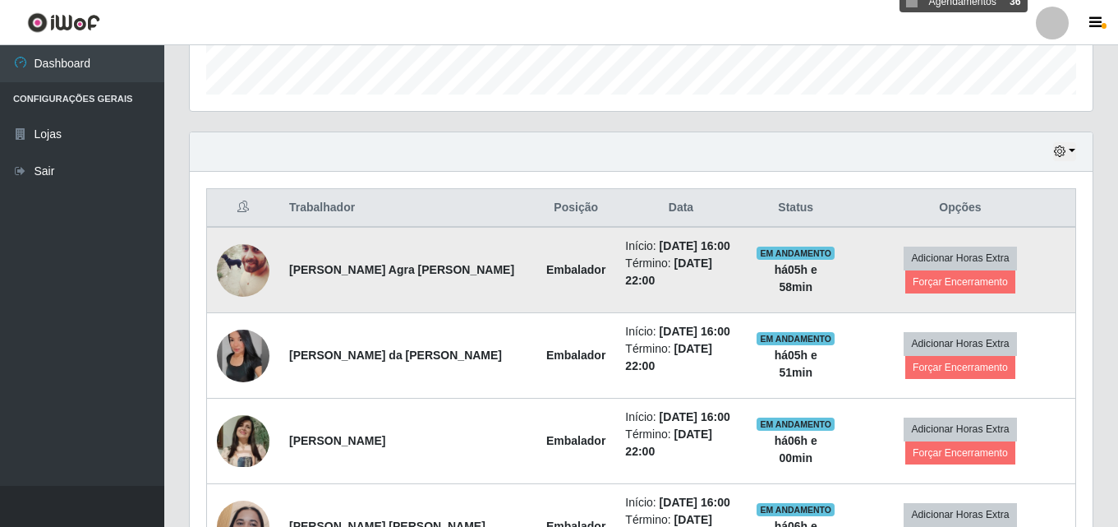
click at [1033, 249] on td "Adicionar Horas Extra Forçar Encerramento" at bounding box center [961, 270] width 231 height 86
click at [987, 270] on button "Forçar Encerramento" at bounding box center [960, 281] width 110 height 23
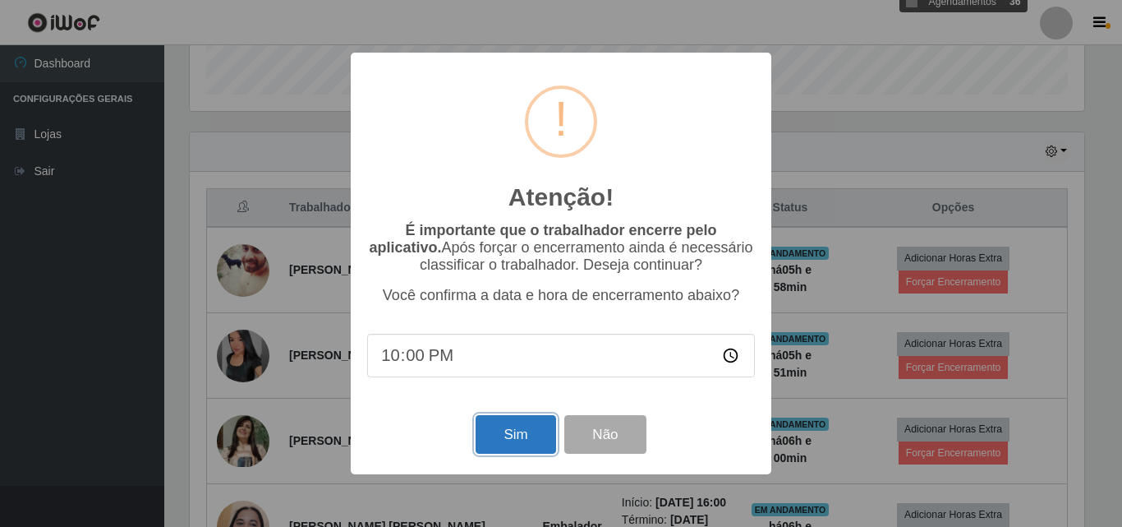
click at [511, 428] on button "Sim" at bounding box center [516, 434] width 80 height 39
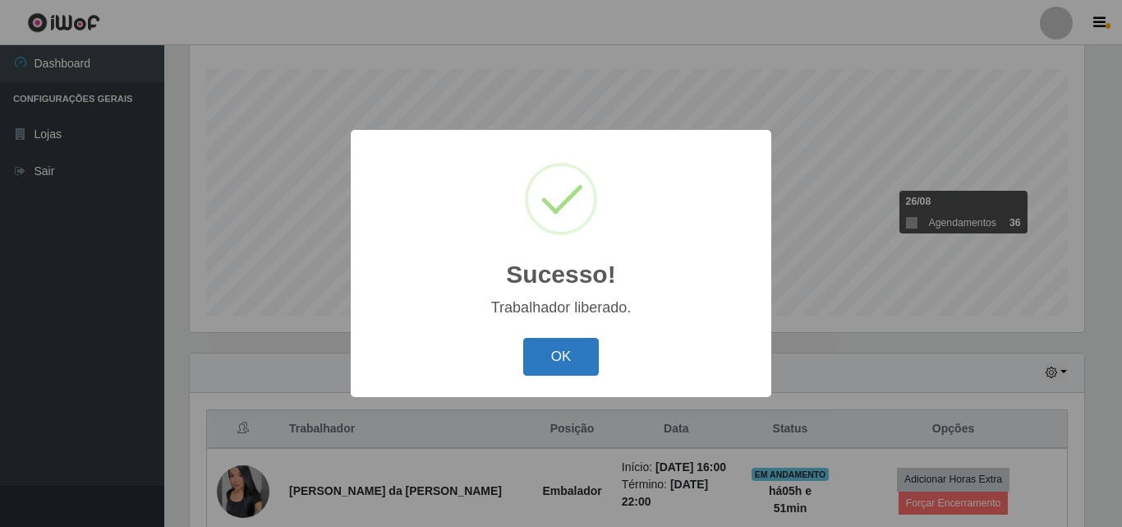
click at [579, 364] on button "OK" at bounding box center [561, 357] width 76 height 39
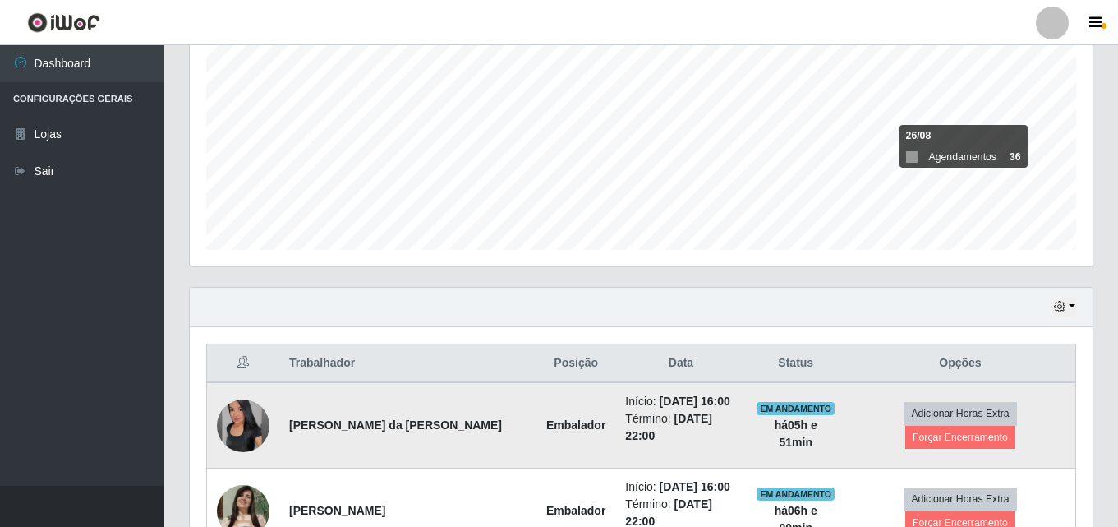
scroll to position [436, 0]
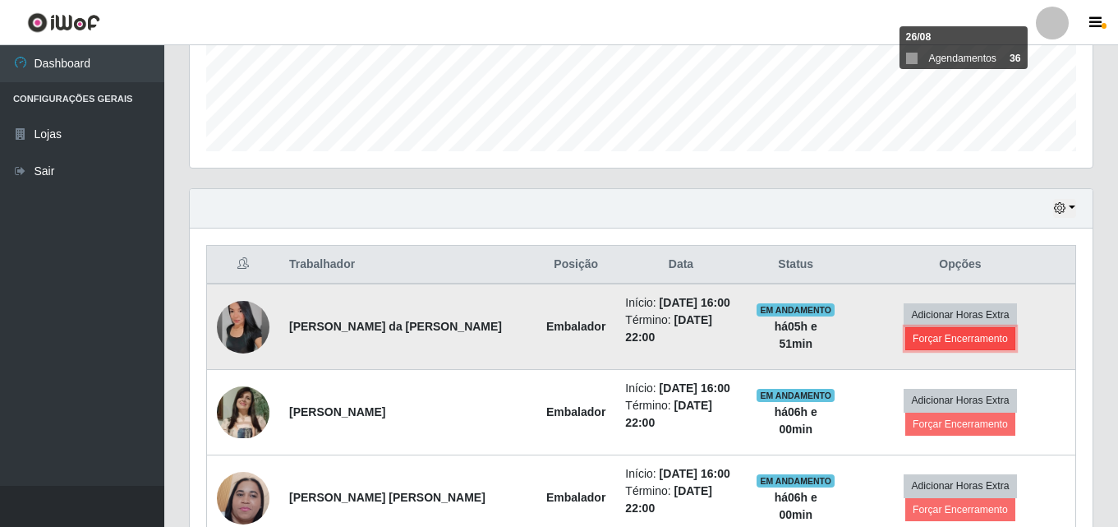
click at [1006, 327] on button "Forçar Encerramento" at bounding box center [960, 338] width 110 height 23
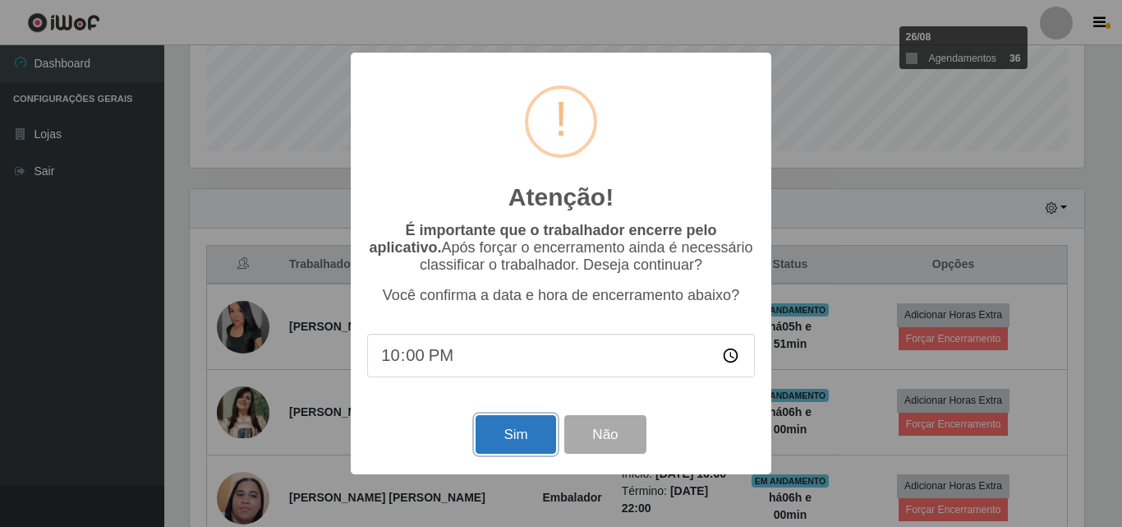
click at [506, 440] on button "Sim" at bounding box center [516, 434] width 80 height 39
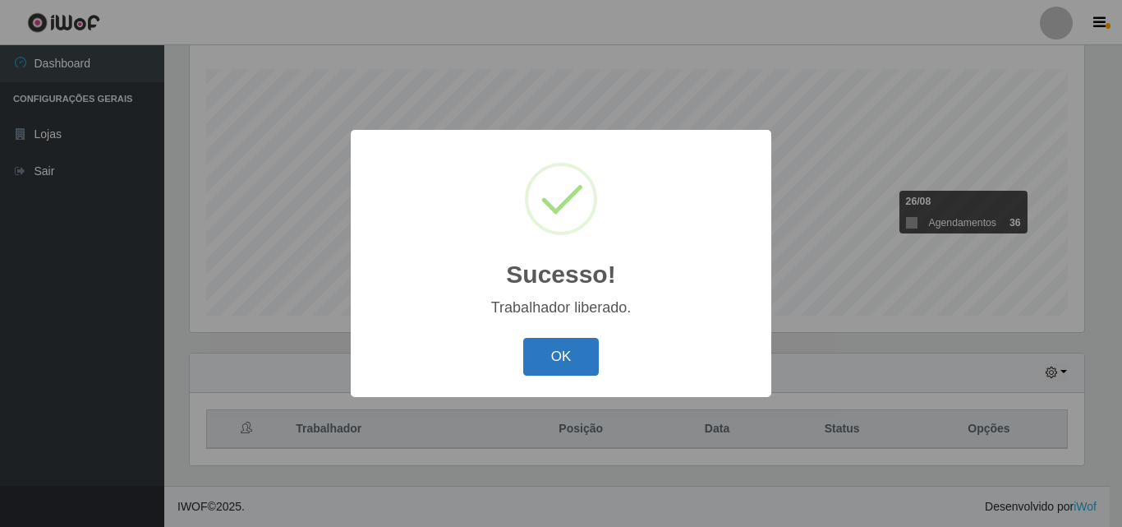
click at [579, 362] on button "OK" at bounding box center [561, 357] width 76 height 39
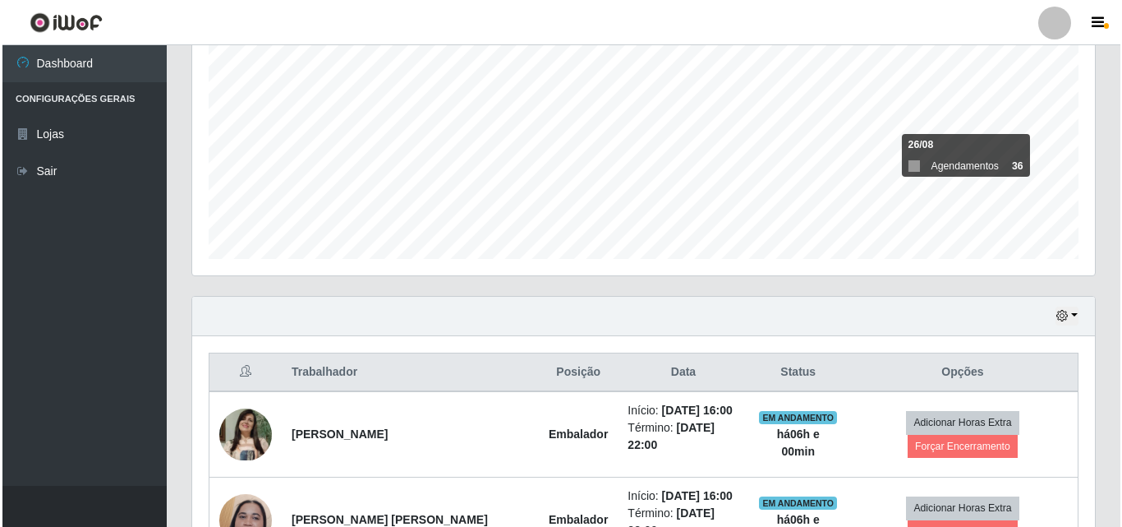
scroll to position [491, 0]
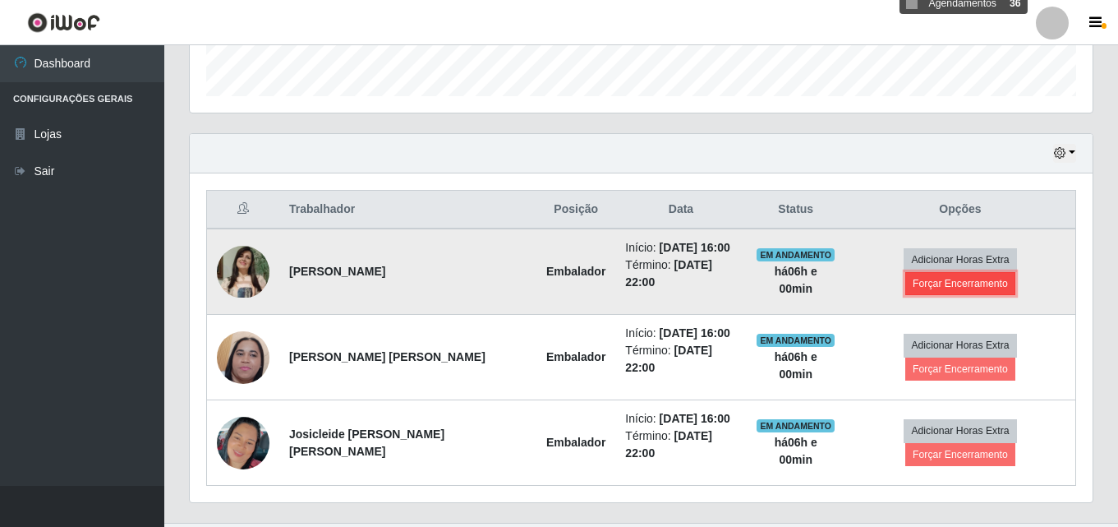
click at [992, 272] on button "Forçar Encerramento" at bounding box center [960, 283] width 110 height 23
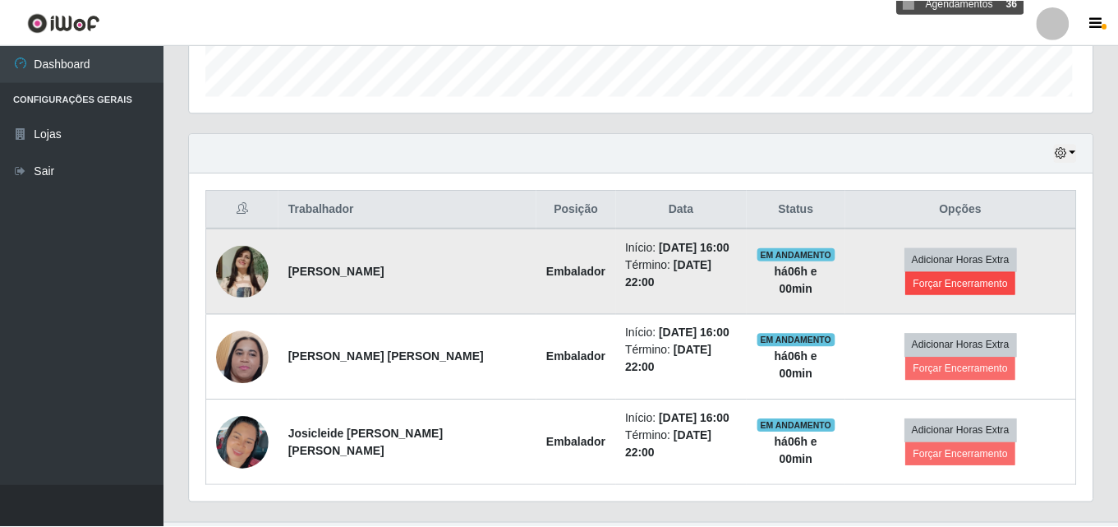
scroll to position [341, 895]
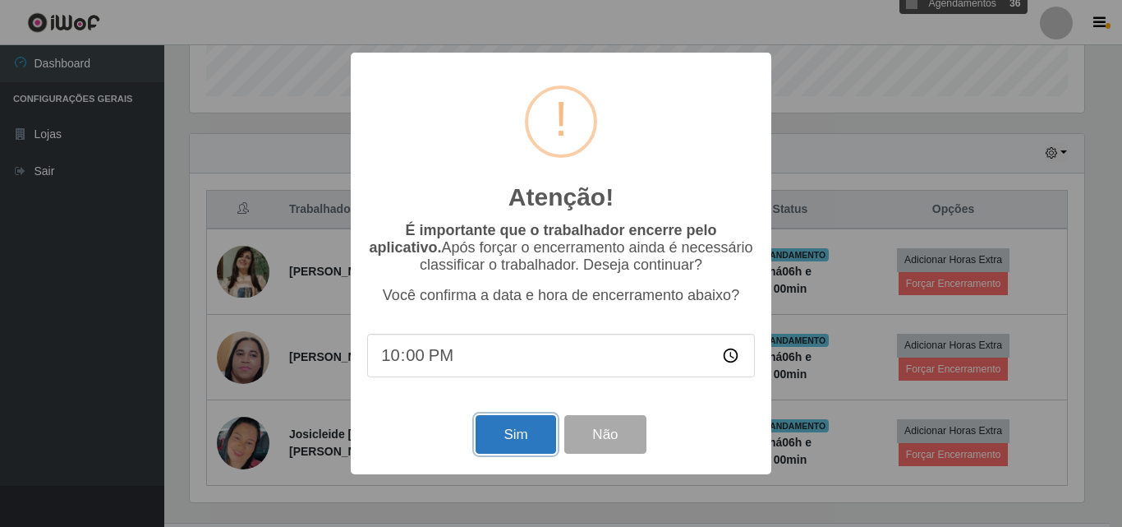
click at [496, 447] on button "Sim" at bounding box center [516, 434] width 80 height 39
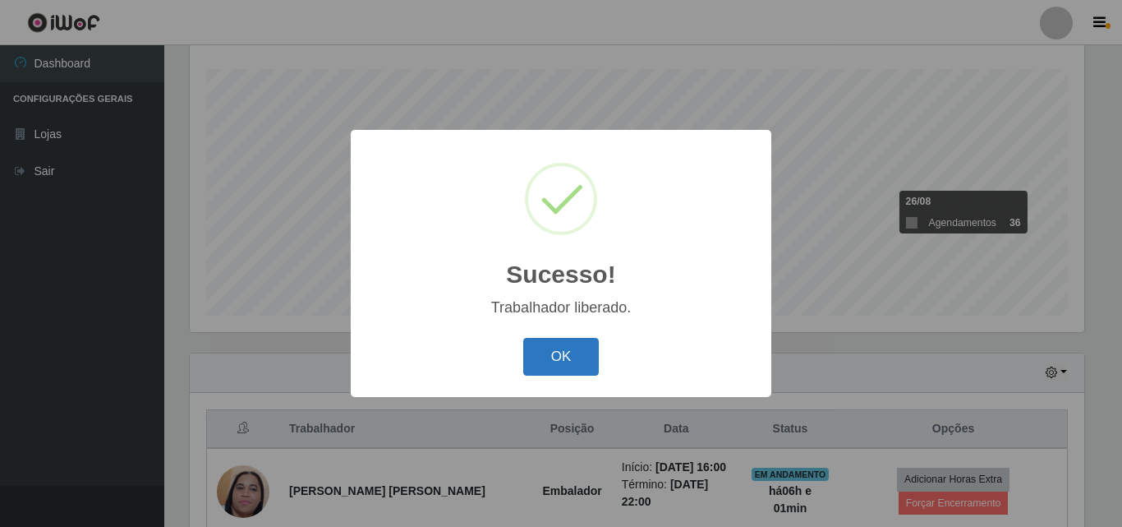
click at [564, 356] on button "OK" at bounding box center [561, 357] width 76 height 39
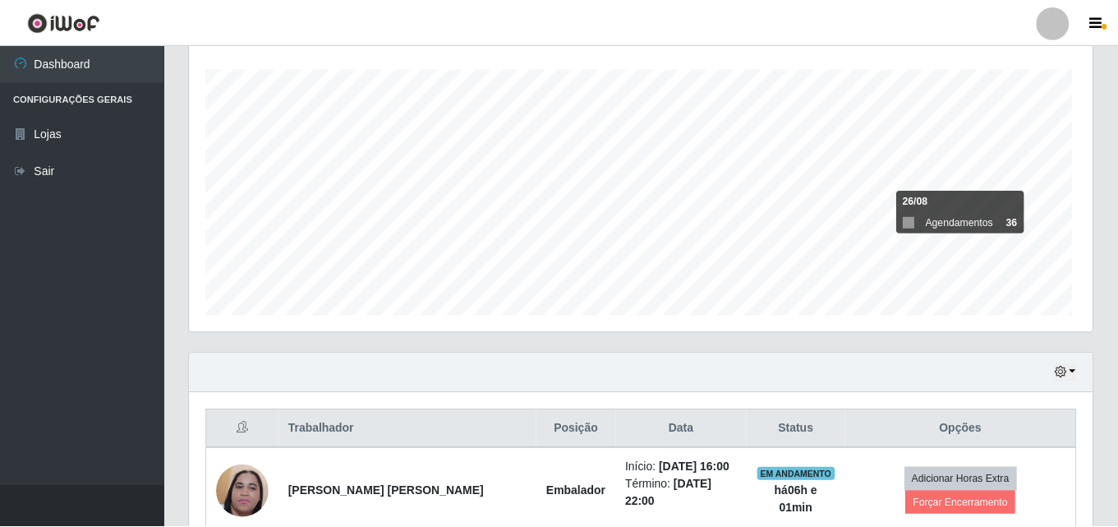
scroll to position [341, 903]
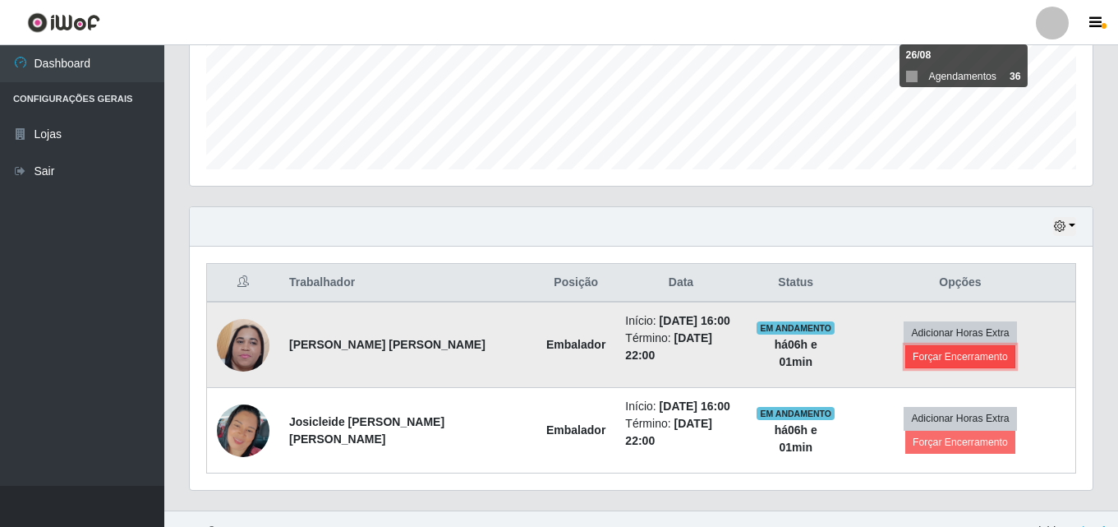
click at [996, 345] on button "Forçar Encerramento" at bounding box center [960, 356] width 110 height 23
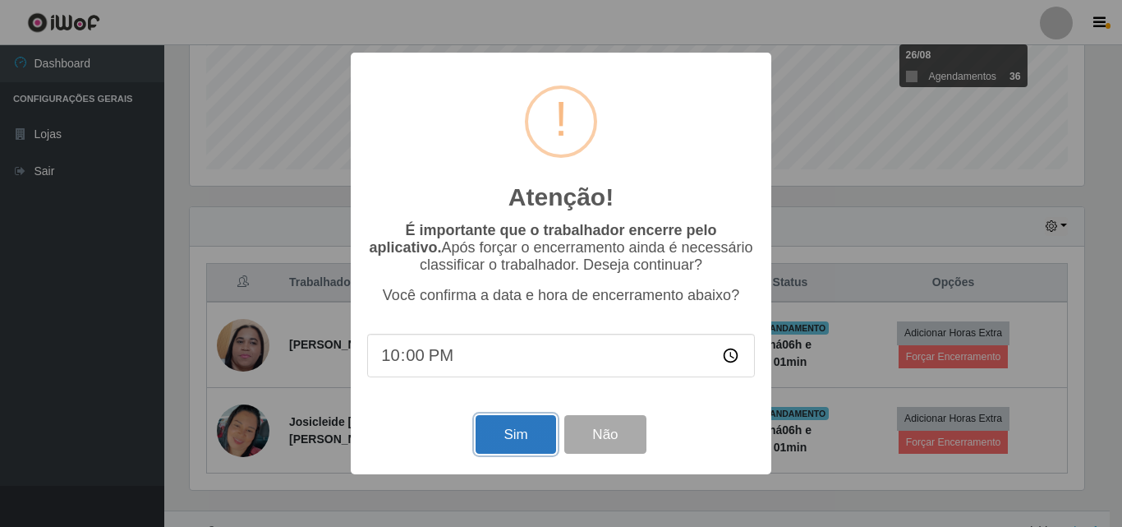
click at [518, 445] on button "Sim" at bounding box center [516, 434] width 80 height 39
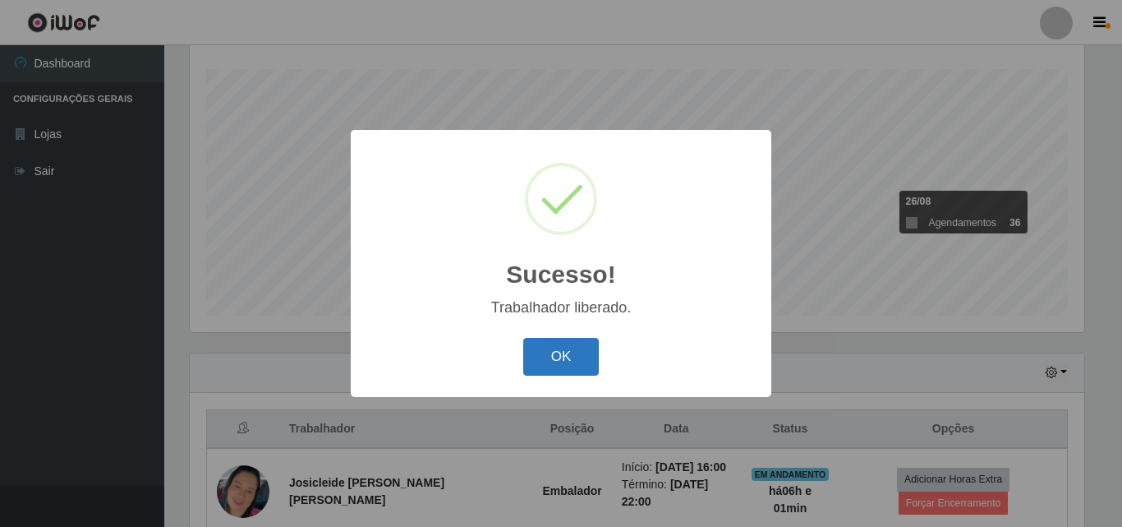
click at [558, 357] on button "OK" at bounding box center [561, 357] width 76 height 39
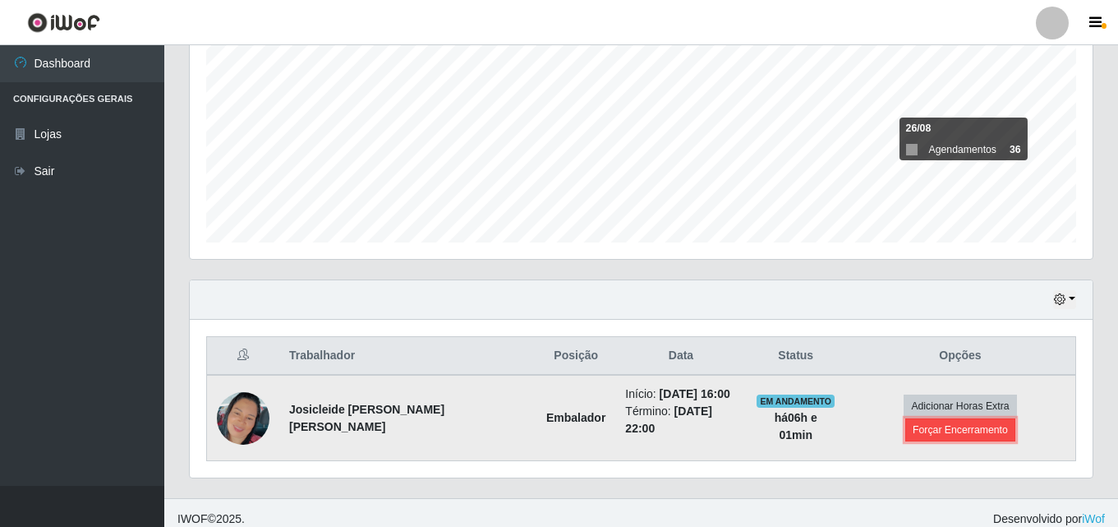
click at [1016, 418] on button "Forçar Encerramento" at bounding box center [960, 429] width 110 height 23
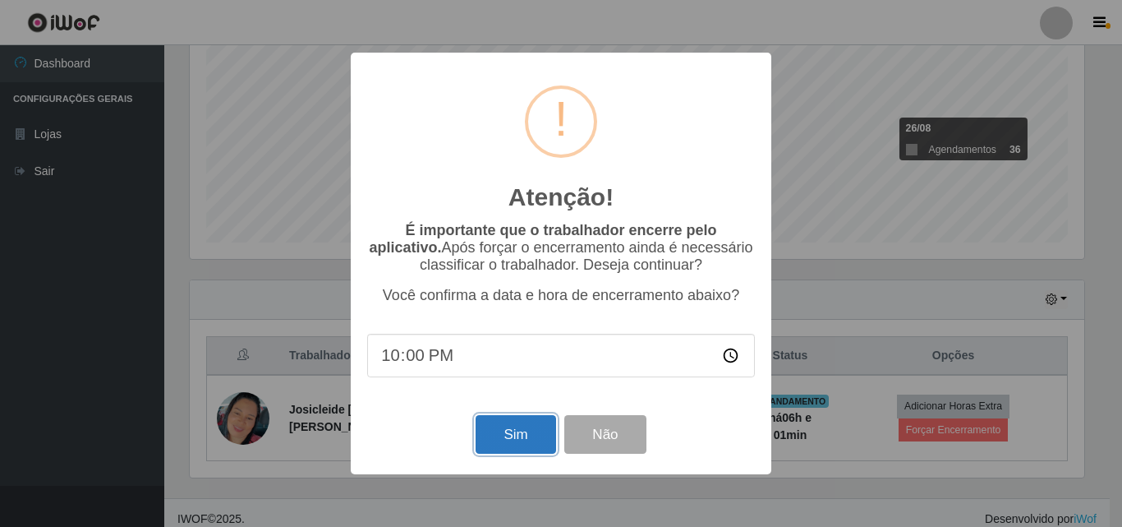
click at [504, 443] on button "Sim" at bounding box center [516, 434] width 80 height 39
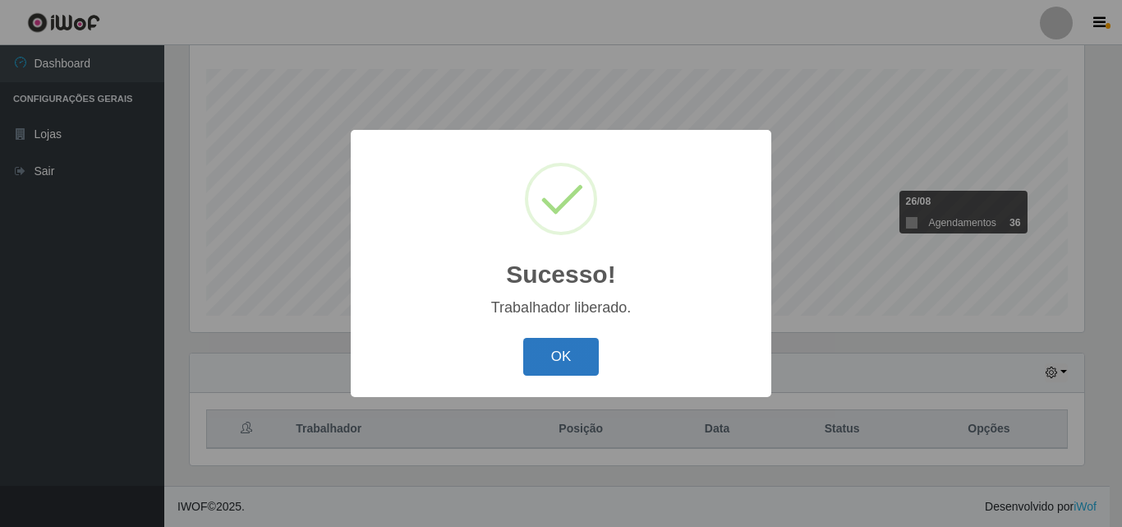
click at [564, 371] on button "OK" at bounding box center [561, 357] width 76 height 39
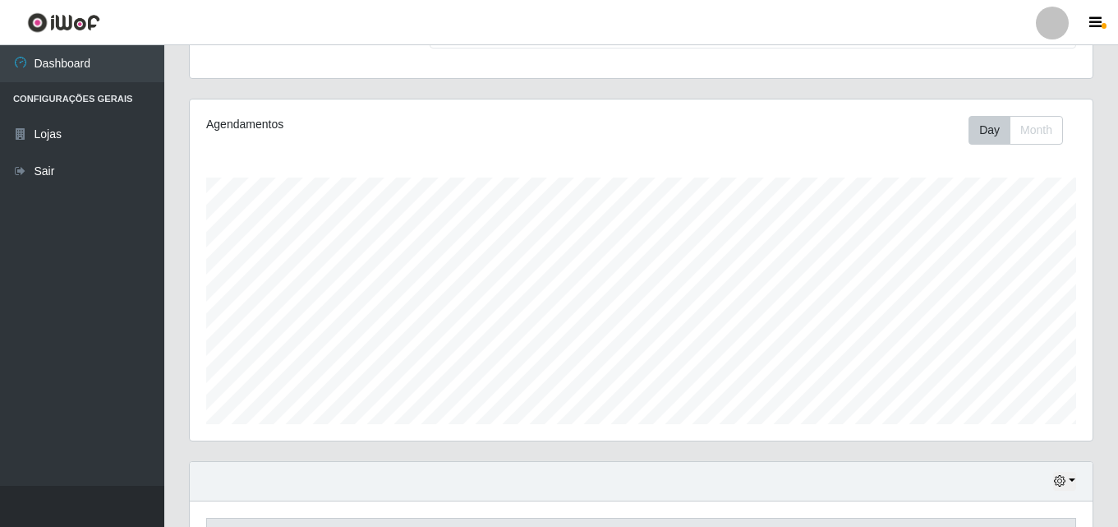
scroll to position [272, 0]
